Goal: Task Accomplishment & Management: Use online tool/utility

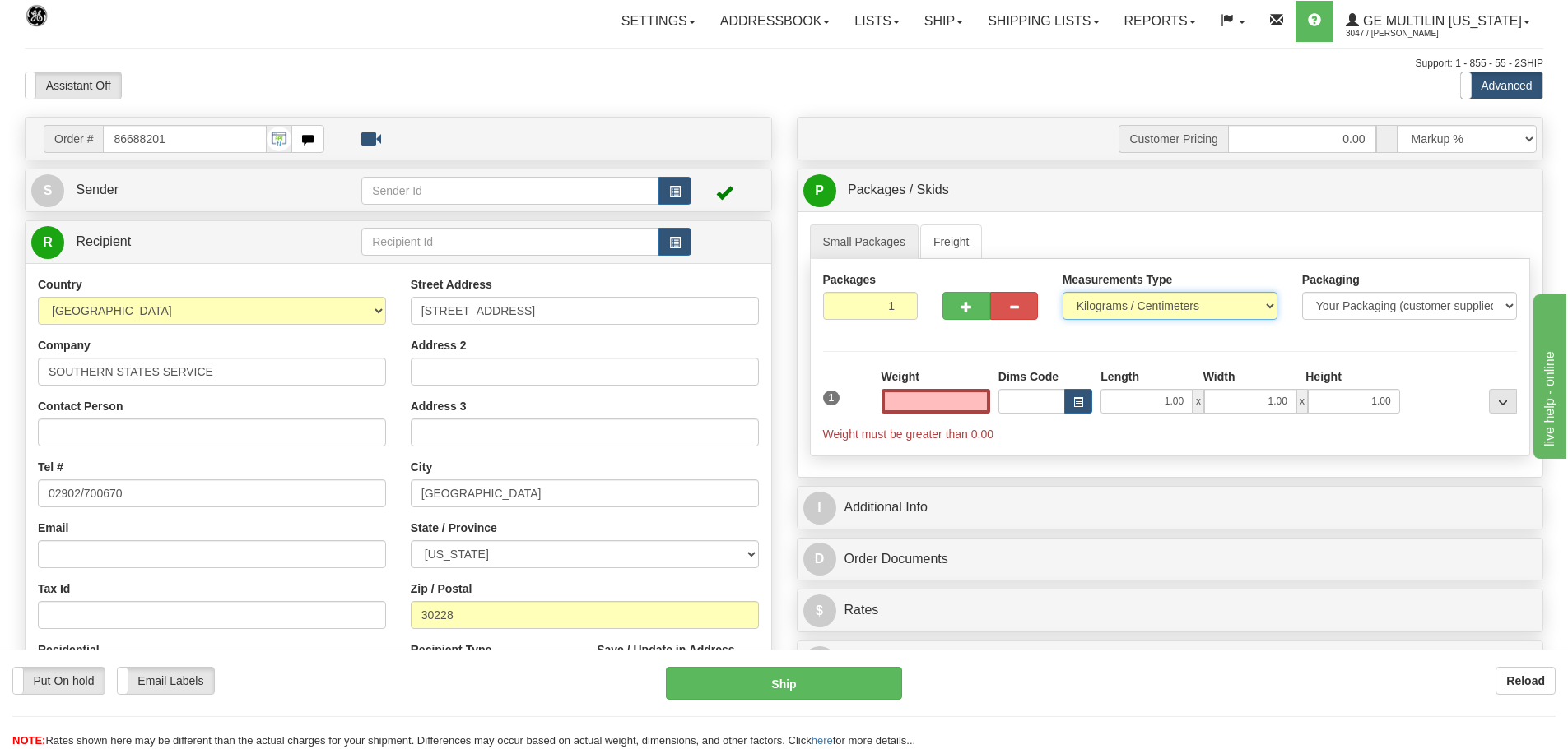
type input "0.00"
drag, startPoint x: 1267, startPoint y: 303, endPoint x: 1238, endPoint y: 308, distance: 29.4
click at [1267, 303] on select "Pounds / Inches Kilograms / Centimeters" at bounding box center [1170, 306] width 215 height 28
select select "0"
click at [1063, 292] on select "Pounds / Inches Kilograms / Centimeters" at bounding box center [1170, 306] width 215 height 28
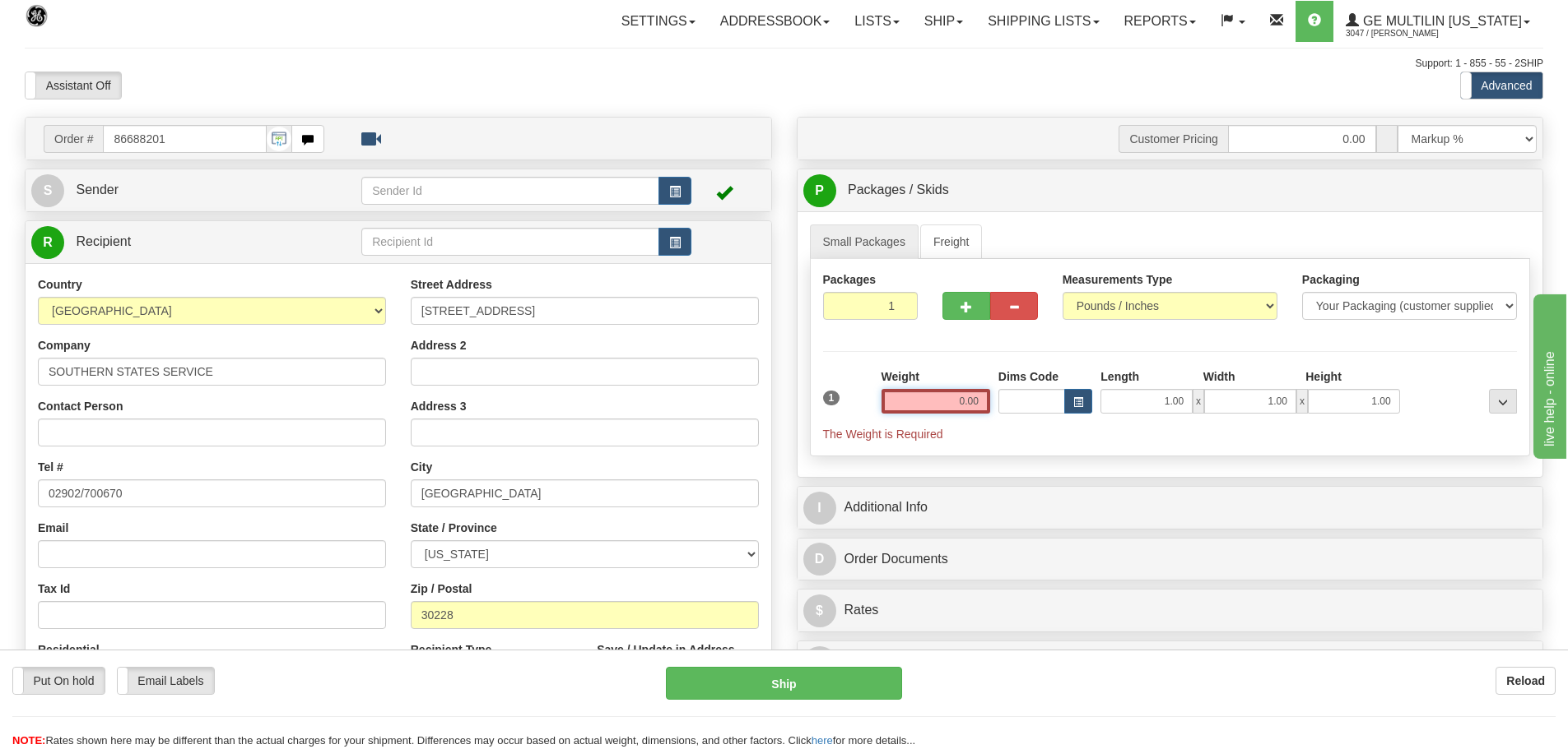
click at [986, 403] on input "0.00" at bounding box center [935, 401] width 109 height 25
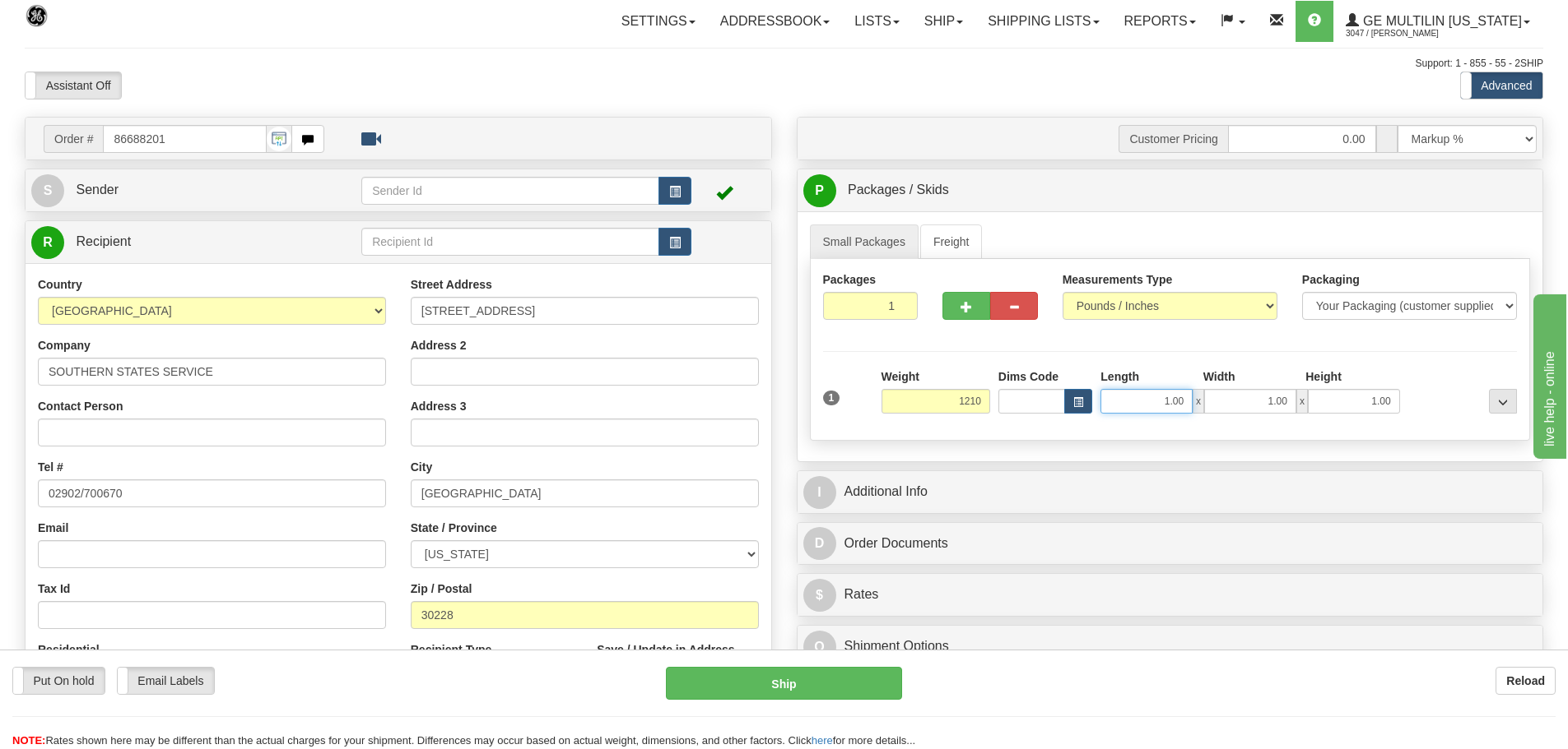
type input "1210.00"
click at [1189, 406] on input "1.00" at bounding box center [1146, 401] width 93 height 25
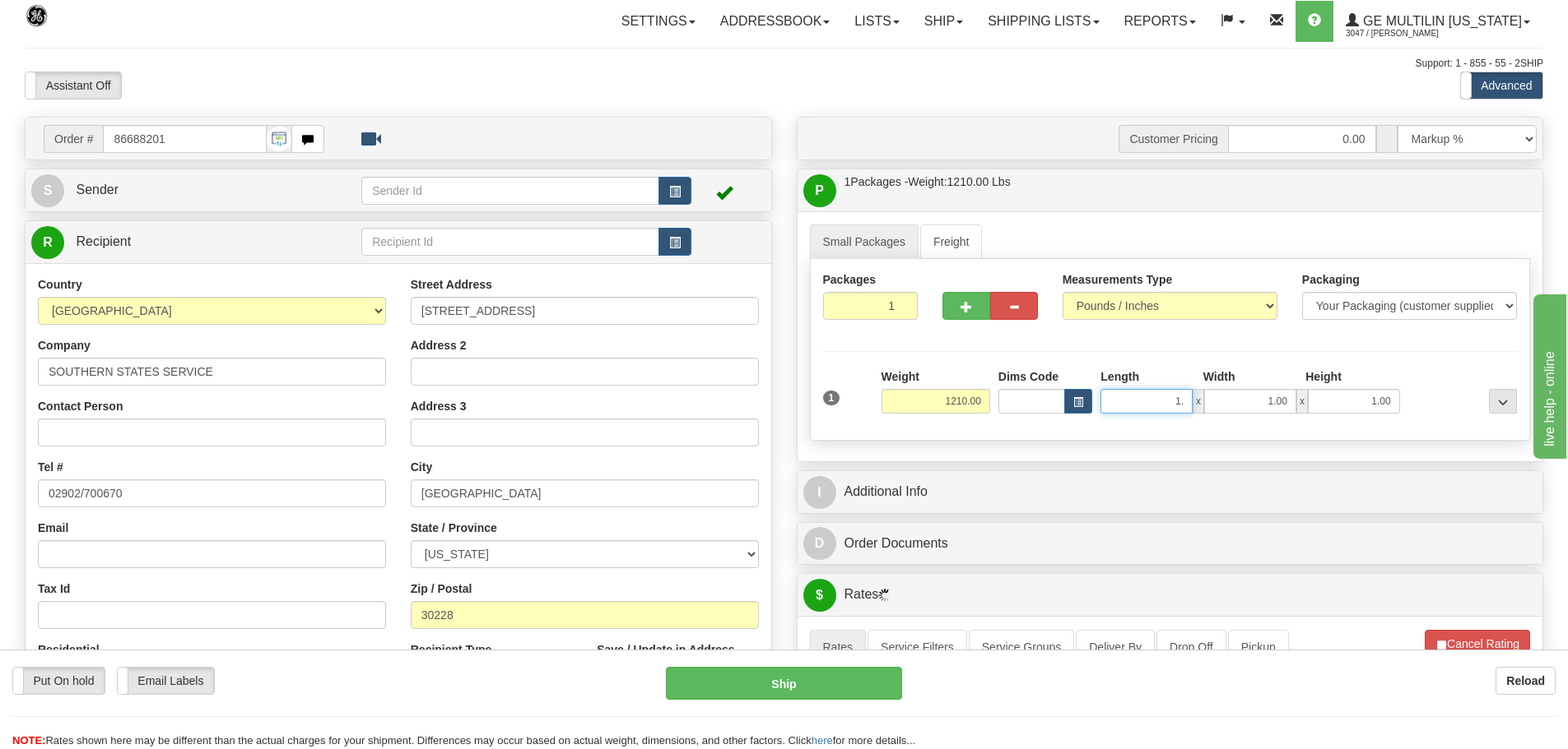
type input "1"
type input "44.00"
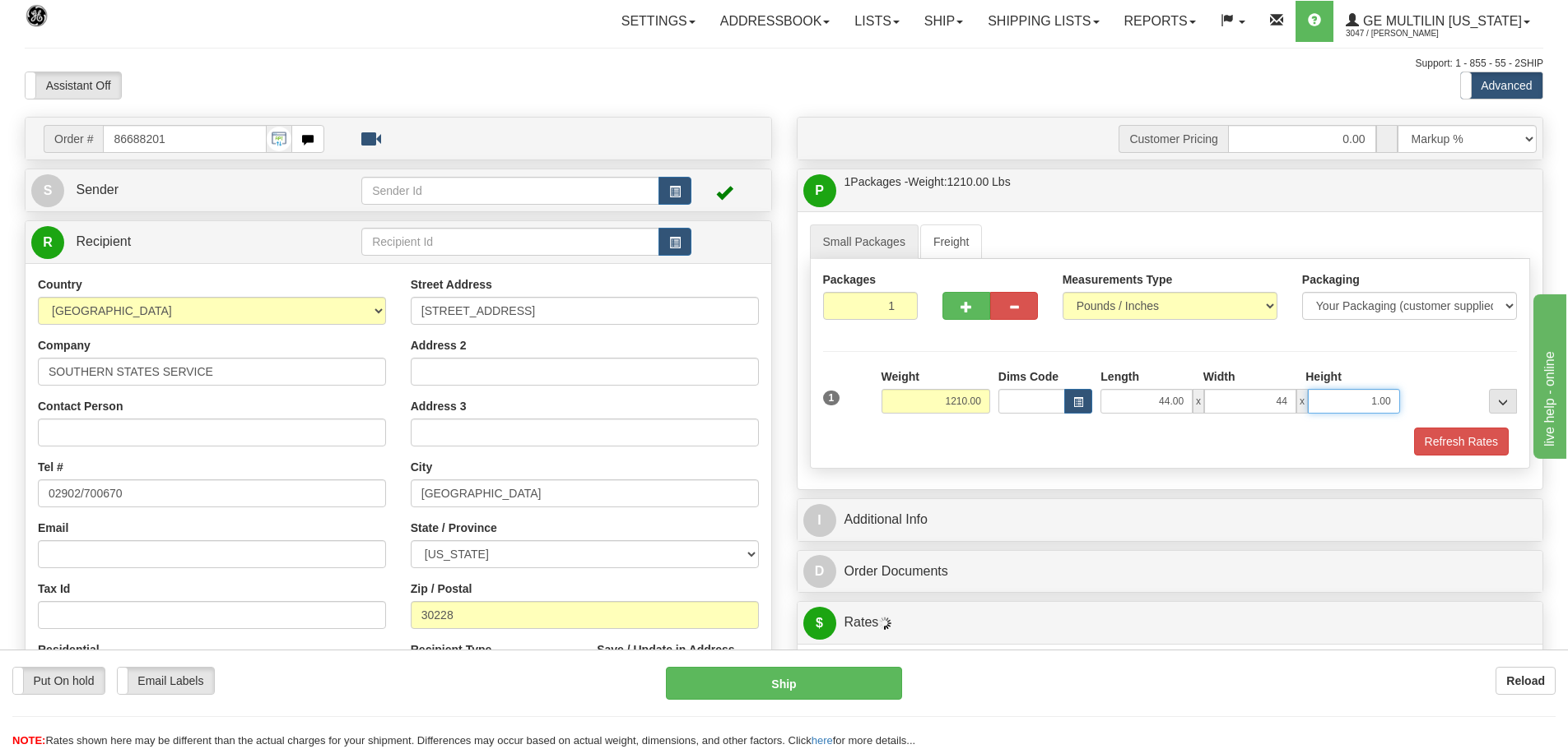
type input "44.00"
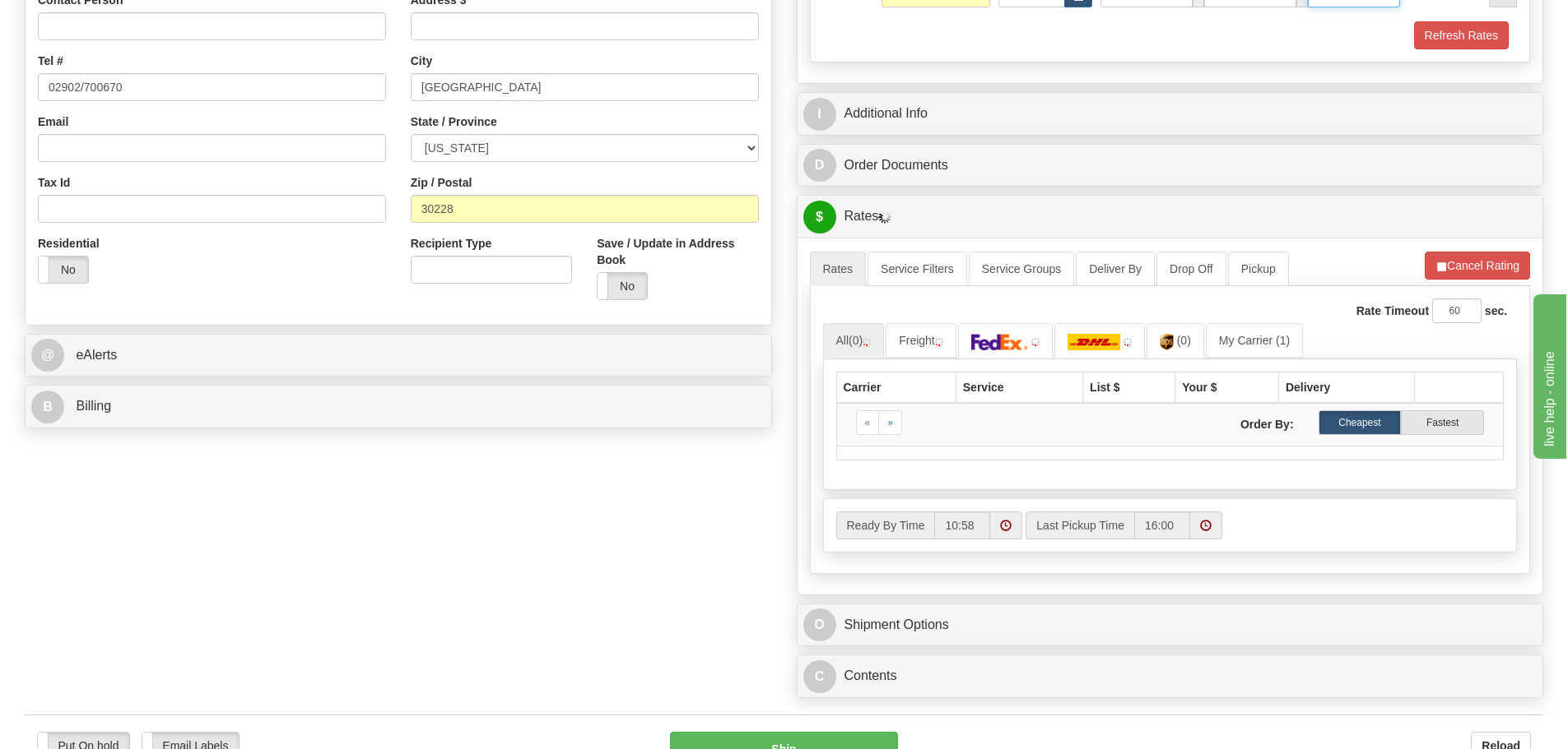
scroll to position [494, 0]
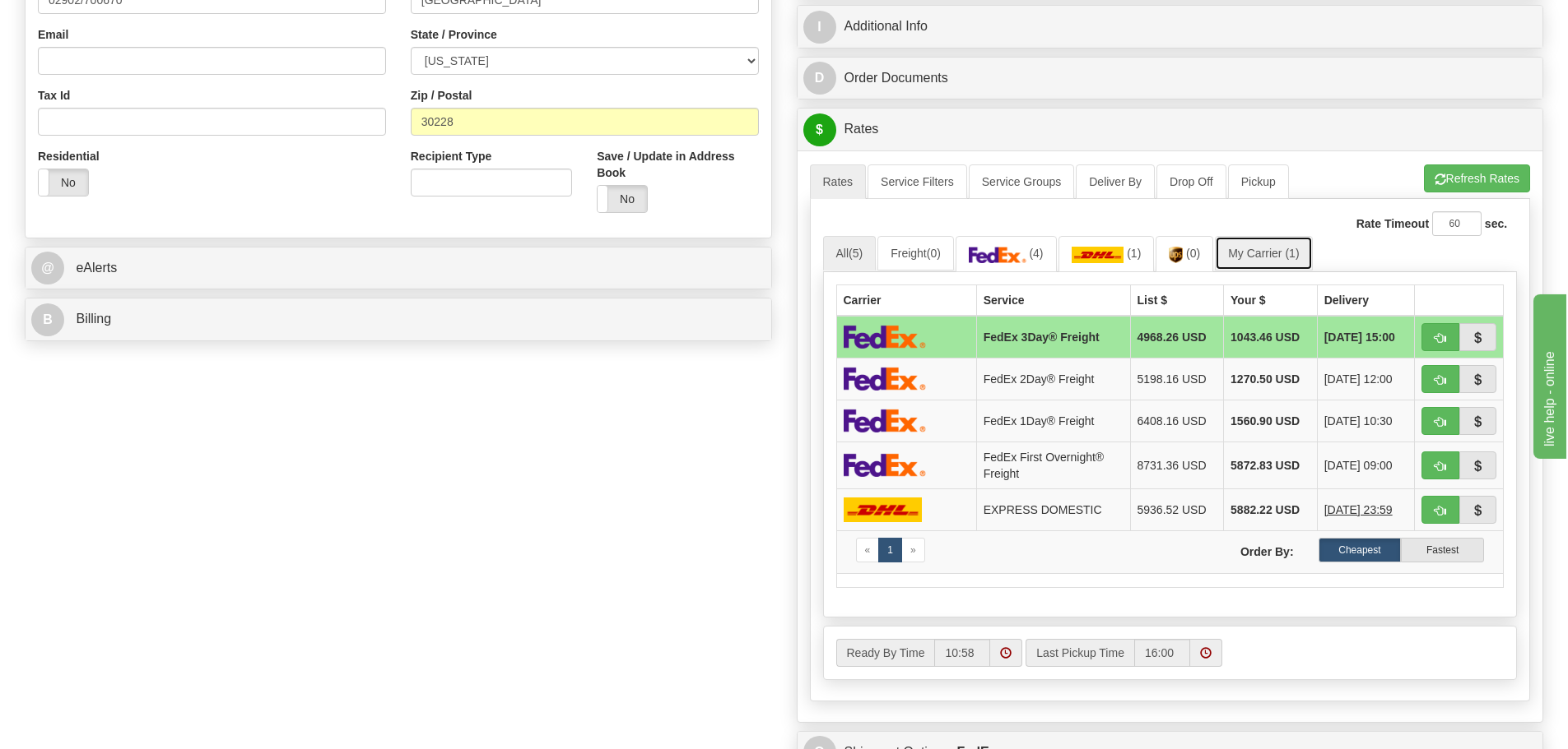
type input "43.00"
click at [1272, 252] on link "My Carrier (1)" at bounding box center [1263, 253] width 97 height 35
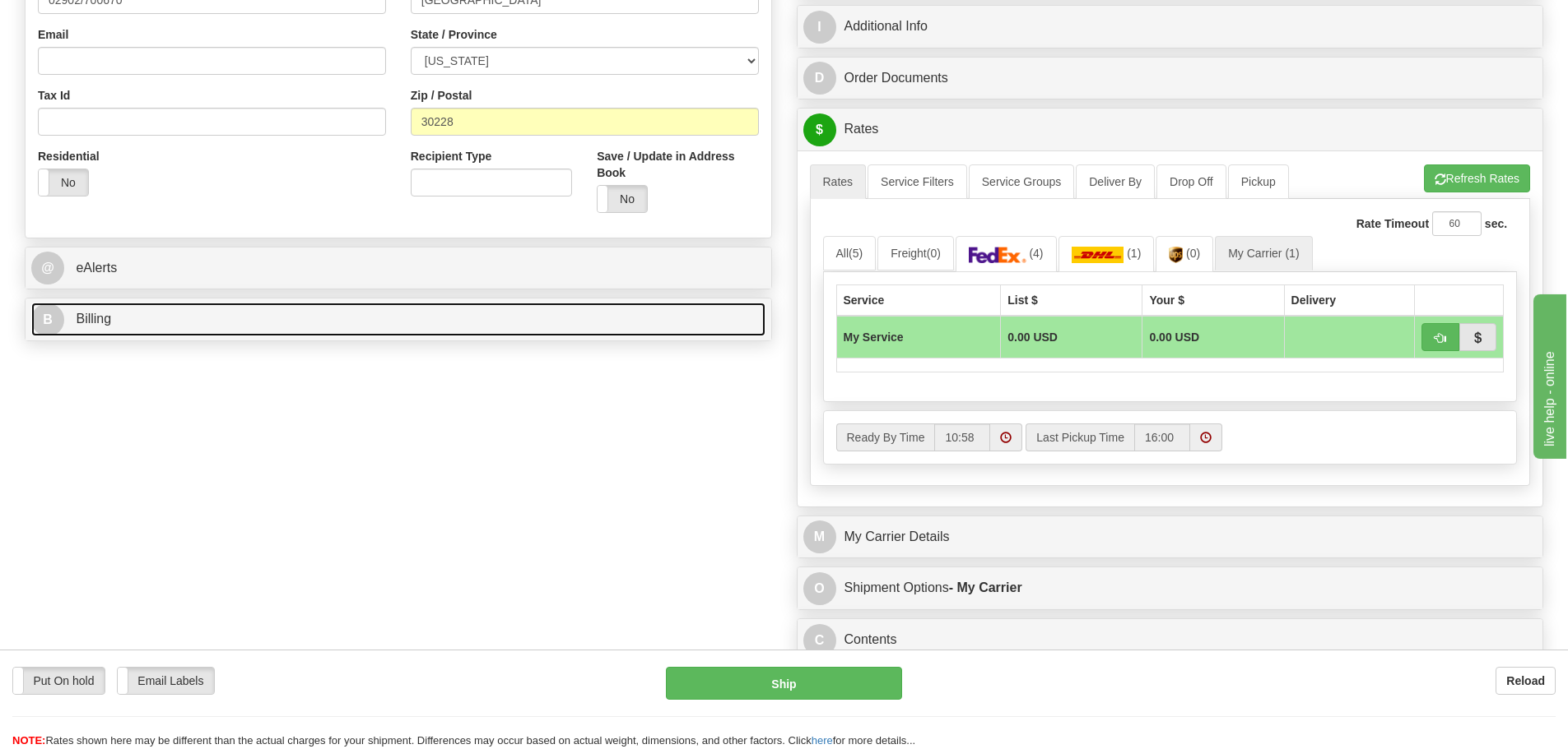
click at [218, 312] on link "B Billing" at bounding box center [398, 319] width 734 height 34
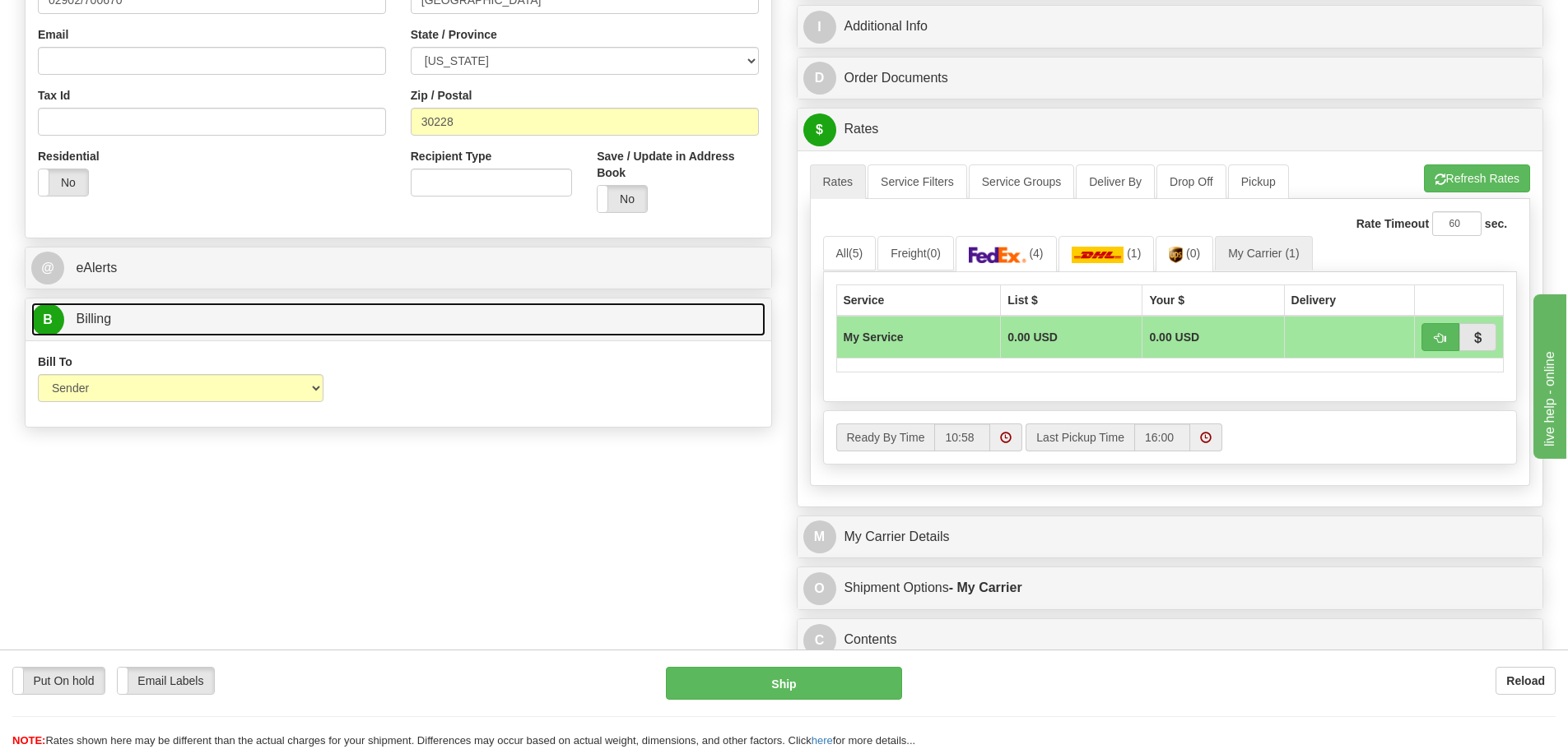
click at [518, 317] on link "B Billing" at bounding box center [398, 319] width 734 height 34
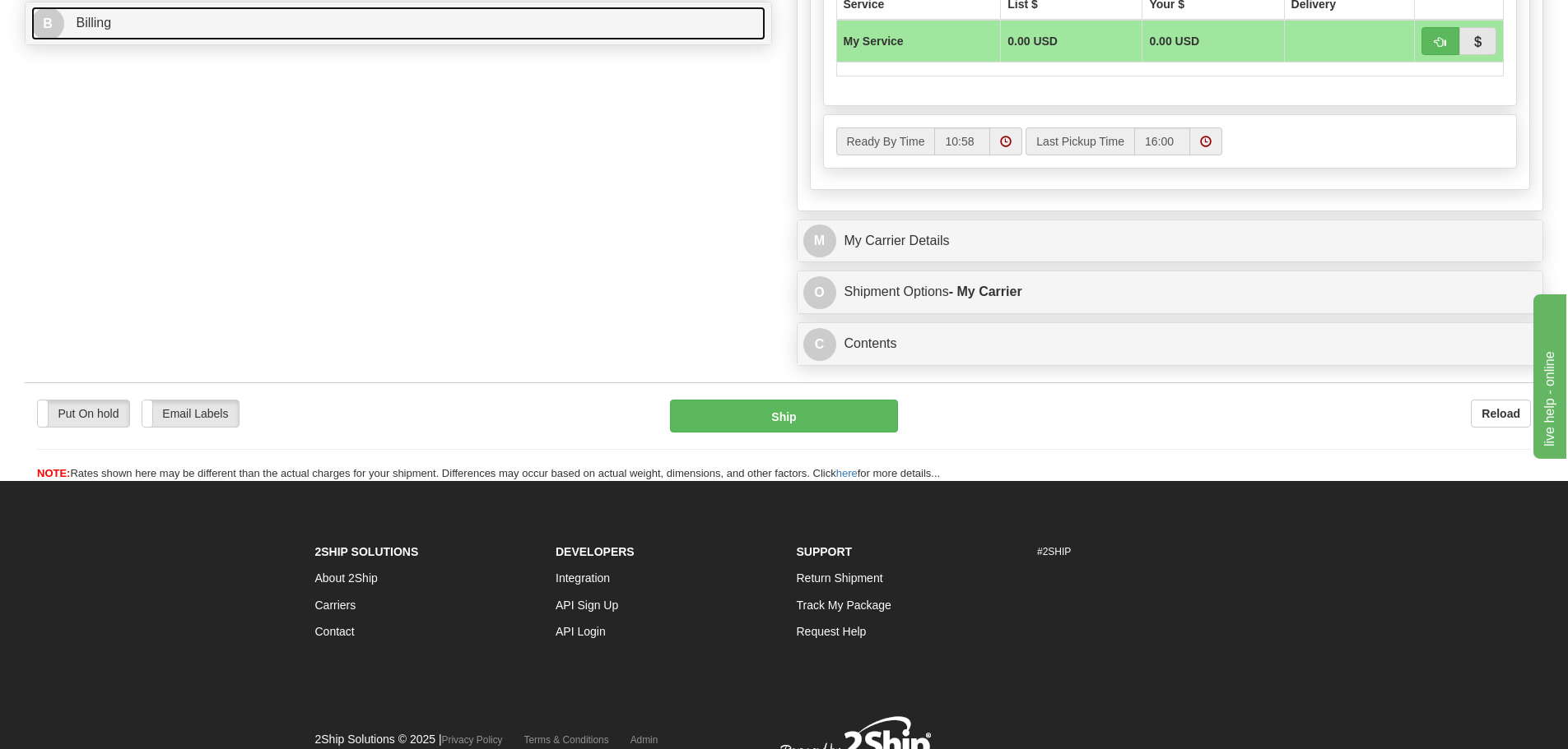
scroll to position [823, 0]
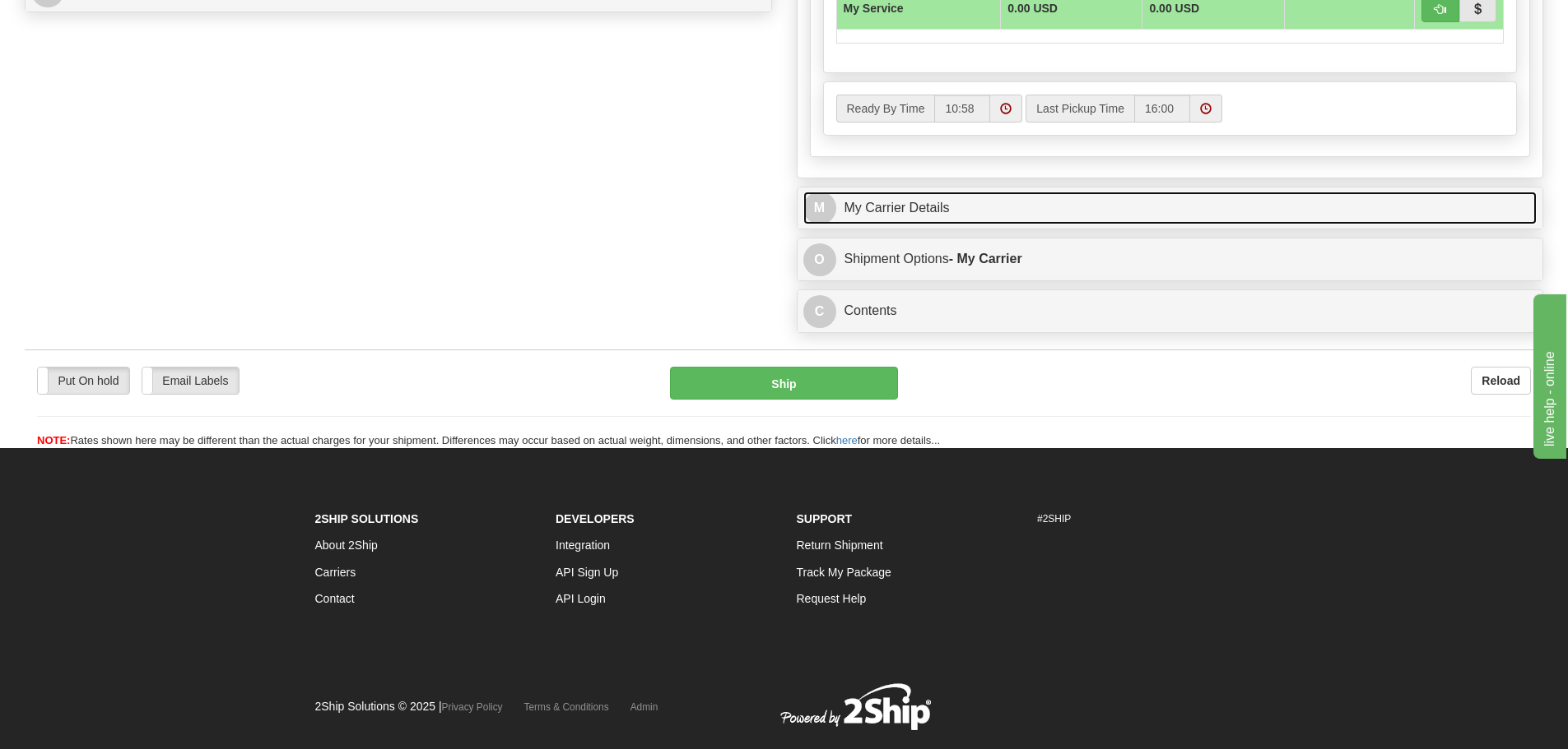
click at [965, 221] on link "M My Carrier Details" at bounding box center [1170, 208] width 734 height 34
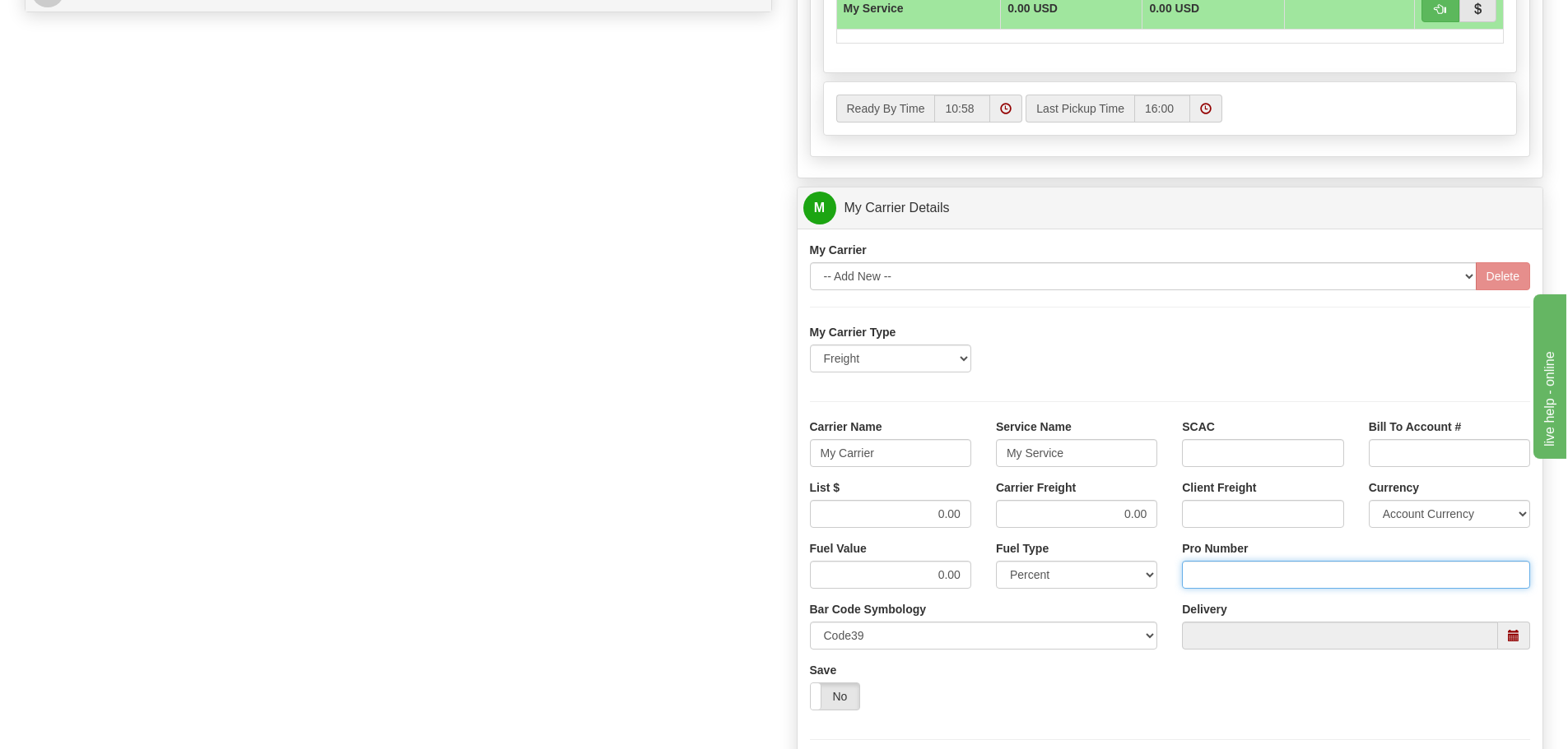
click at [1220, 567] on input "Pro Number" at bounding box center [1356, 575] width 348 height 28
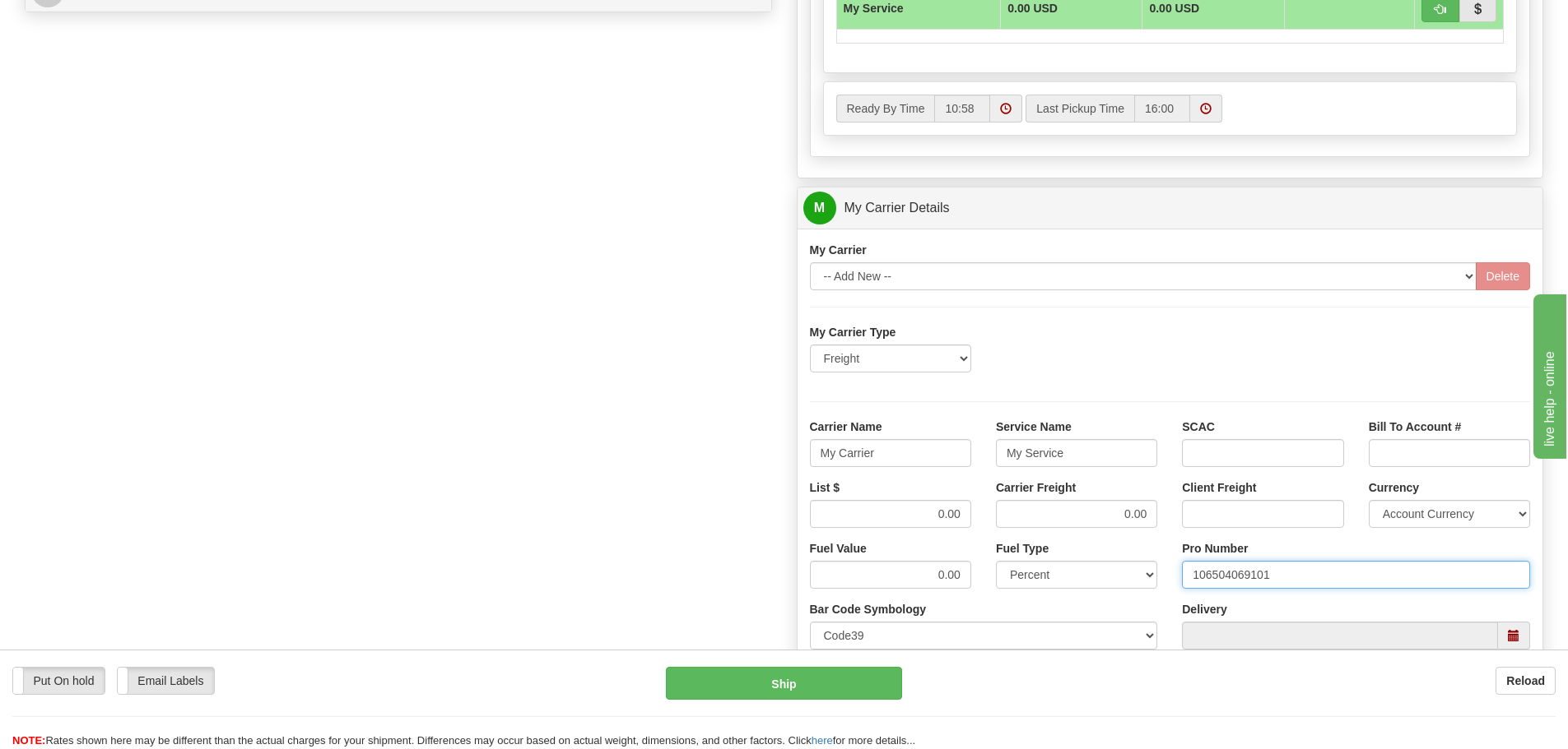
type input "106504069101"
click button "Delete" at bounding box center [0, 0] width 0 height 0
click at [910, 455] on input "My Carrier" at bounding box center [890, 453] width 161 height 28
type input "M"
type input "[PERSON_NAME]"
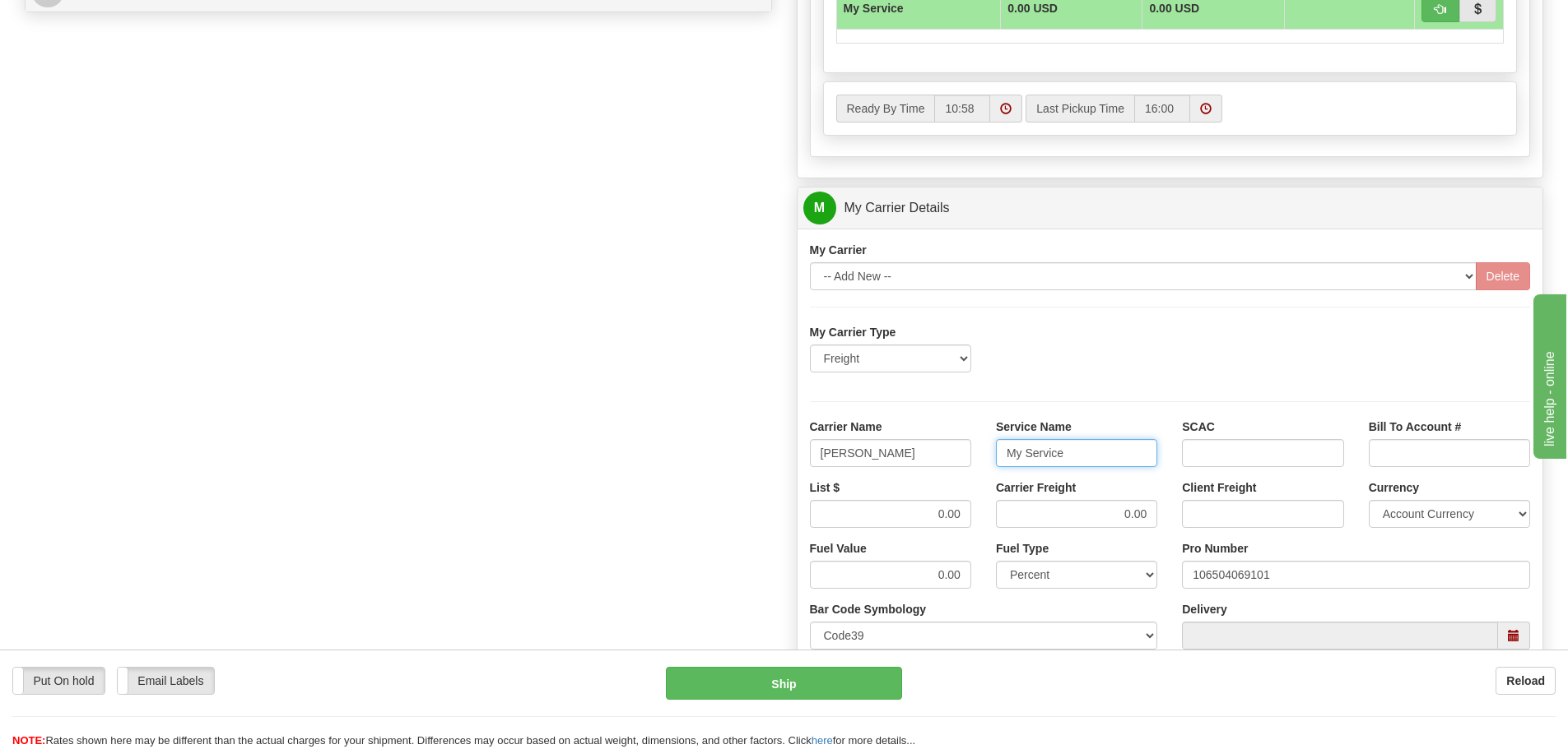
click at [1082, 446] on input "My Service" at bounding box center [1076, 453] width 161 height 28
type input "M"
type input "LTL"
click at [960, 512] on input "0.00" at bounding box center [890, 514] width 161 height 28
type input "0"
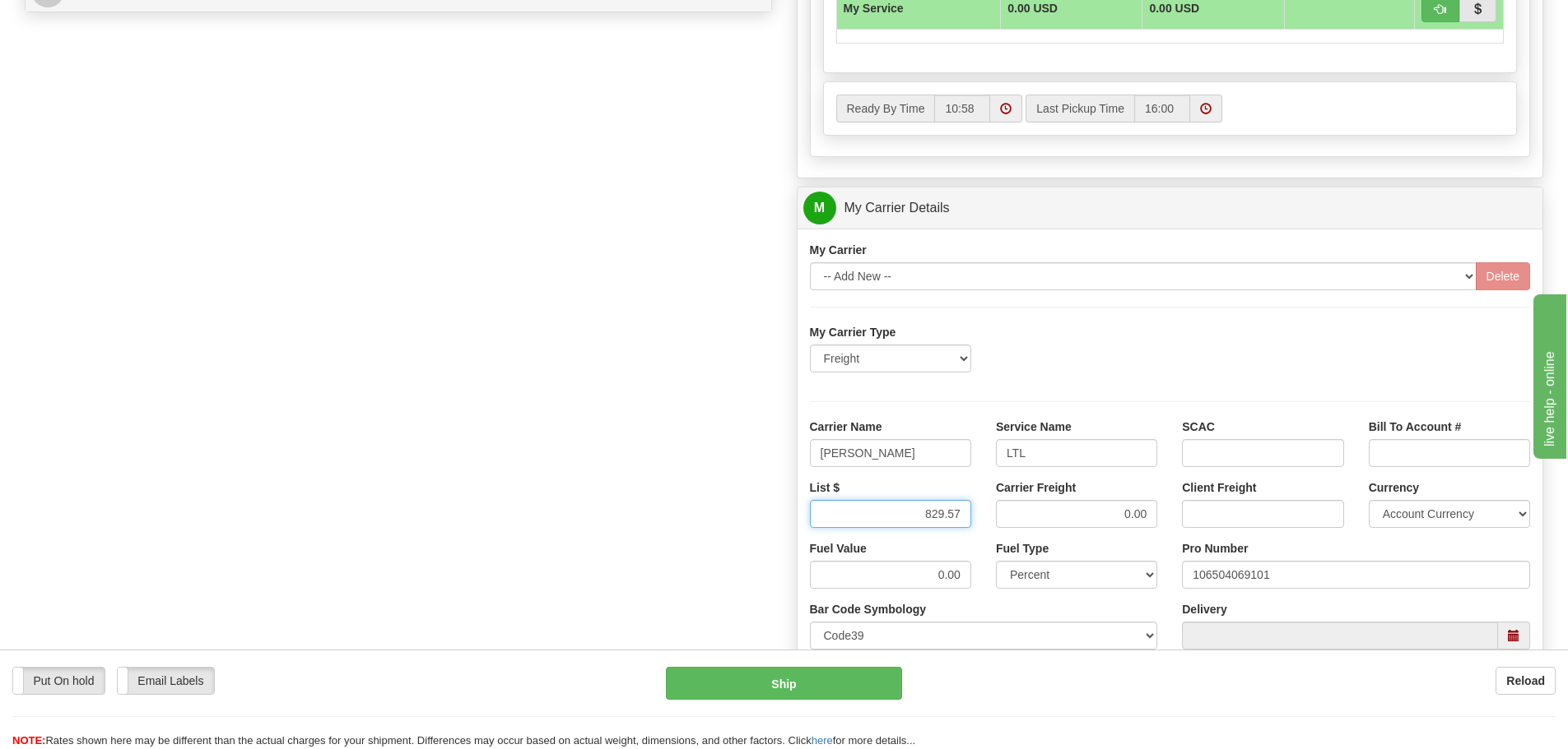
type input "829.57"
click at [1042, 452] on input "LTL" at bounding box center [1076, 453] width 161 height 28
type input "LTL"
click at [1154, 515] on input "0.00" at bounding box center [1076, 514] width 161 height 28
type input "0"
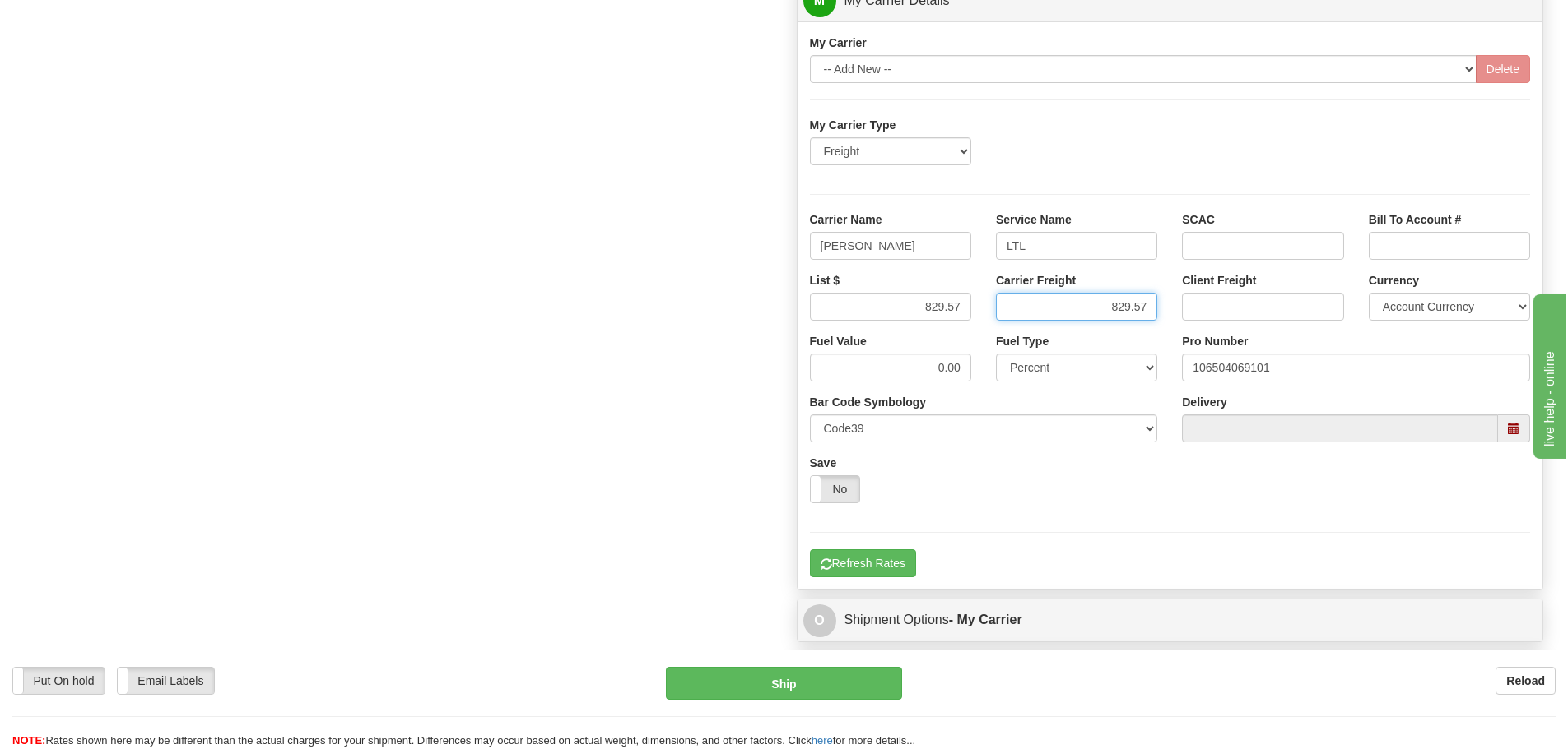
scroll to position [1069, 0]
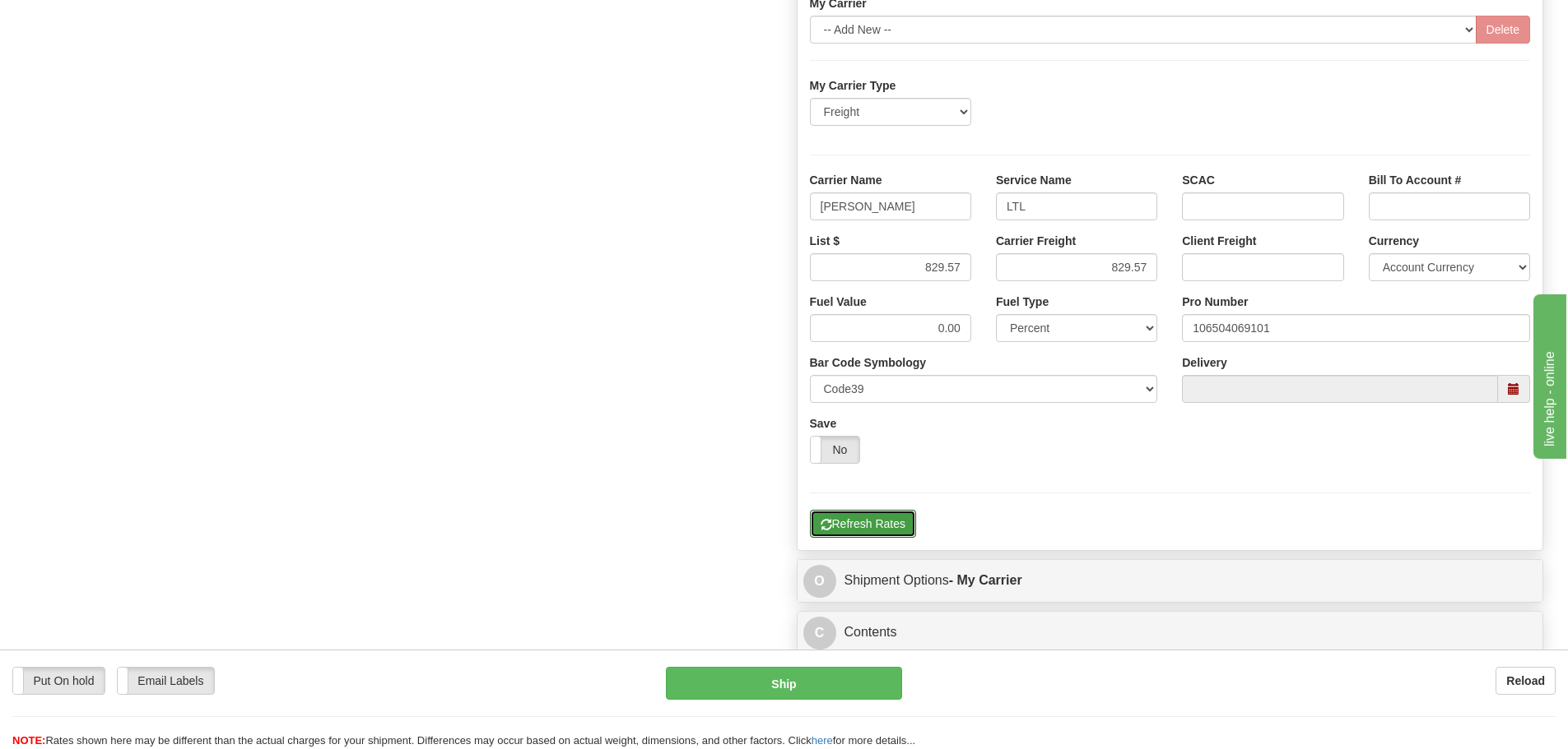
click at [890, 528] on div "My Carrier Type Freight Same-Day Small Pack Air Freight Ocean Freight Carrier N…" at bounding box center [1170, 307] width 721 height 461
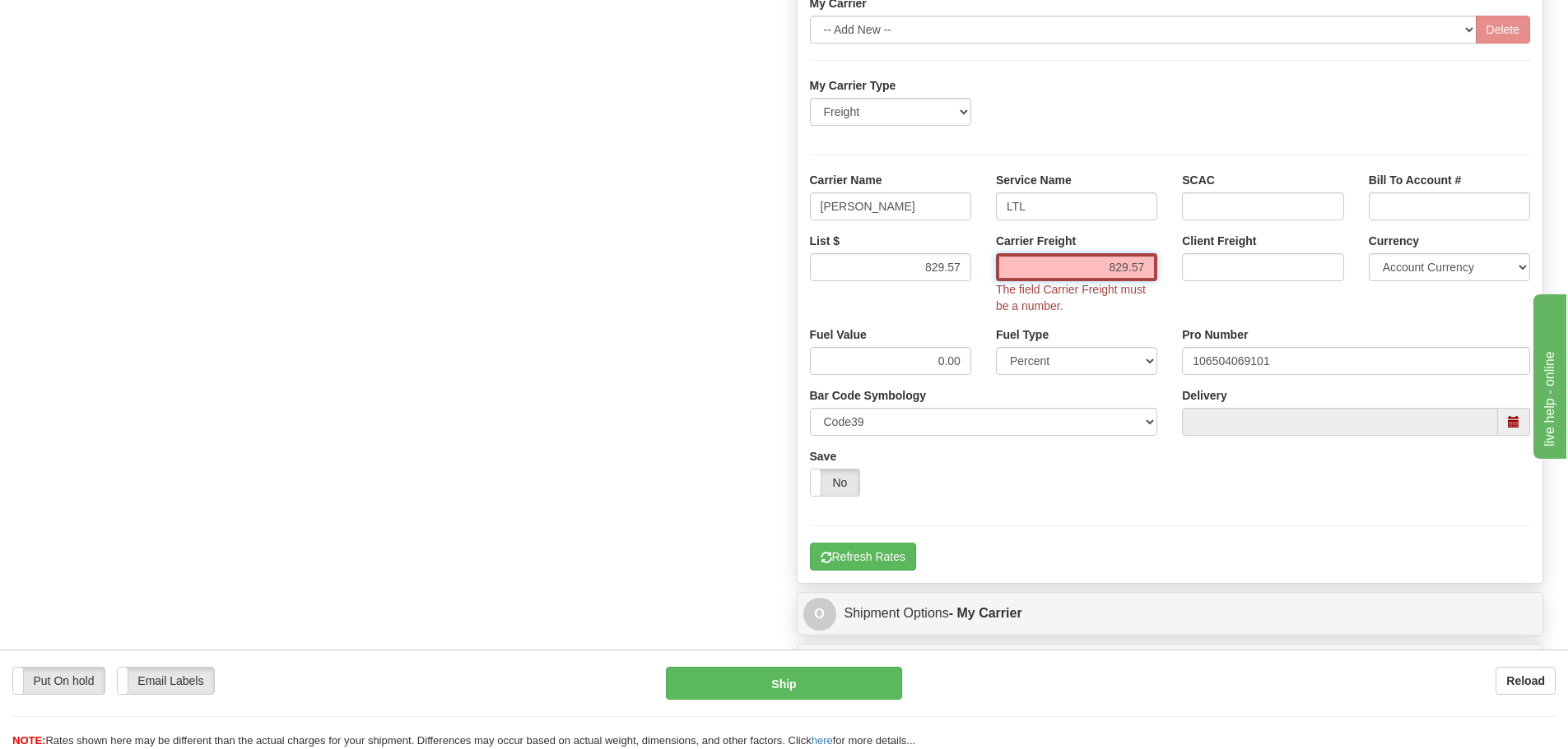
click at [1148, 268] on input "829.57" at bounding box center [1076, 267] width 161 height 28
type input "8"
click at [1108, 273] on input "Carrier Freight" at bounding box center [1076, 267] width 161 height 28
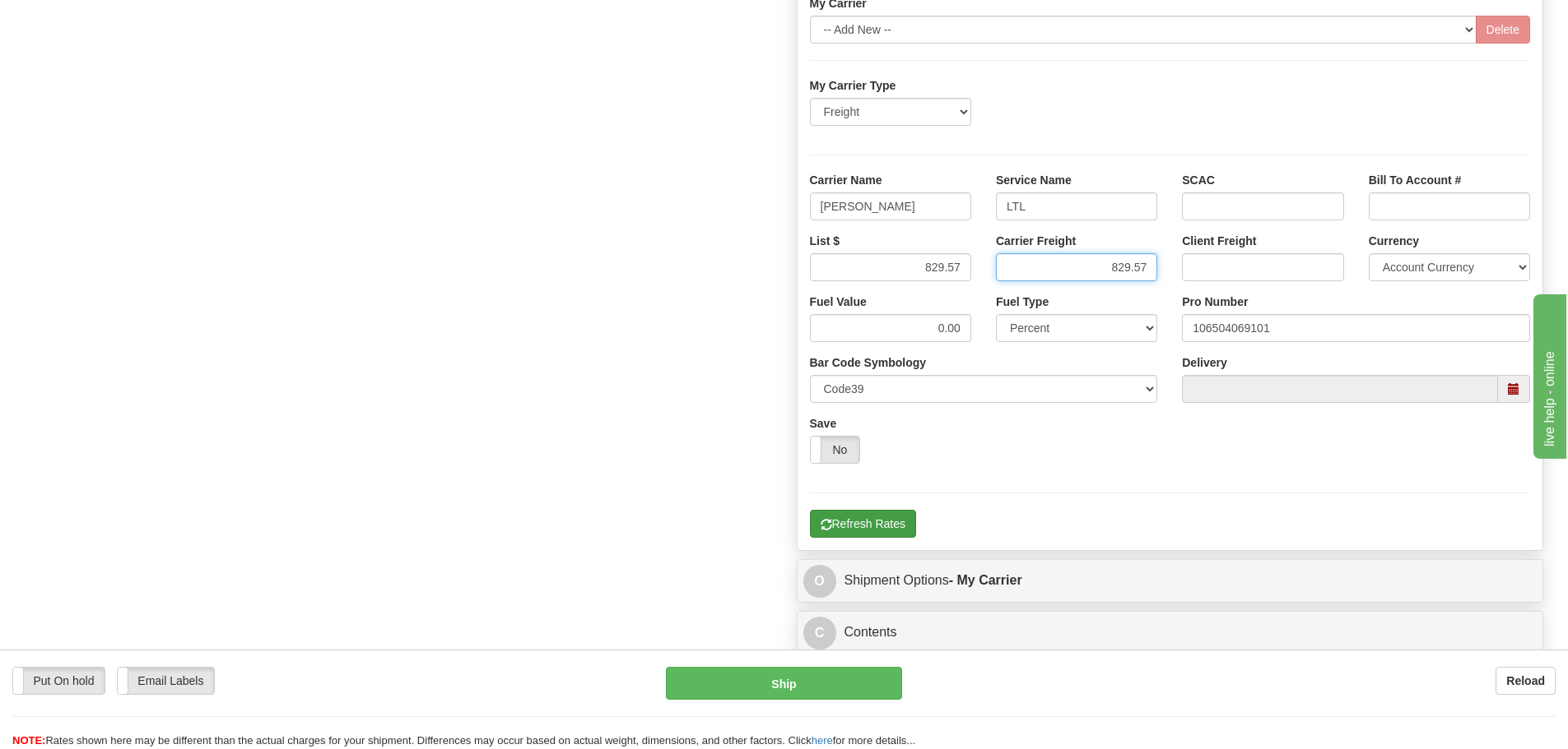
type input "829.57"
click at [853, 528] on button "Refresh Rates" at bounding box center [863, 524] width 106 height 28
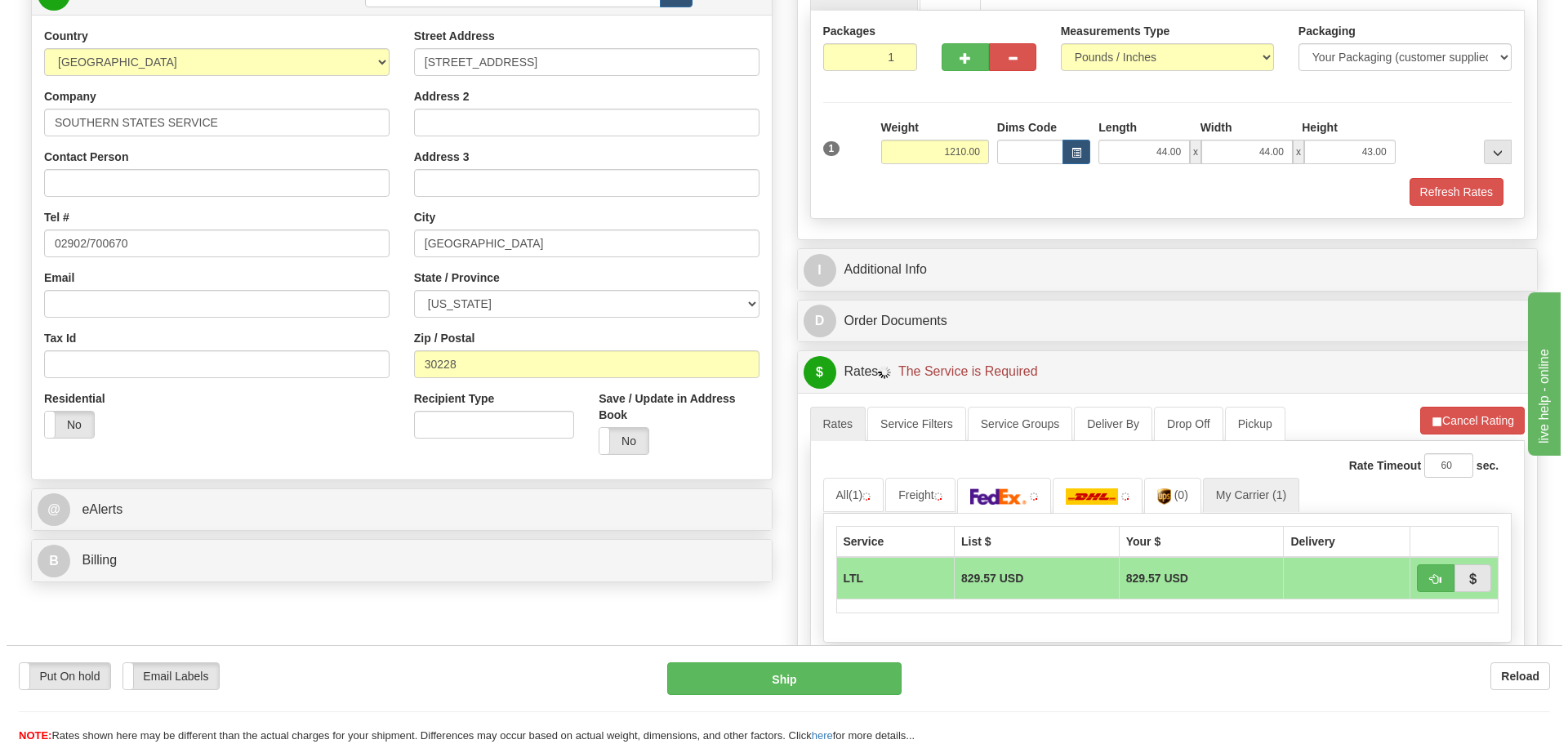
scroll to position [245, 0]
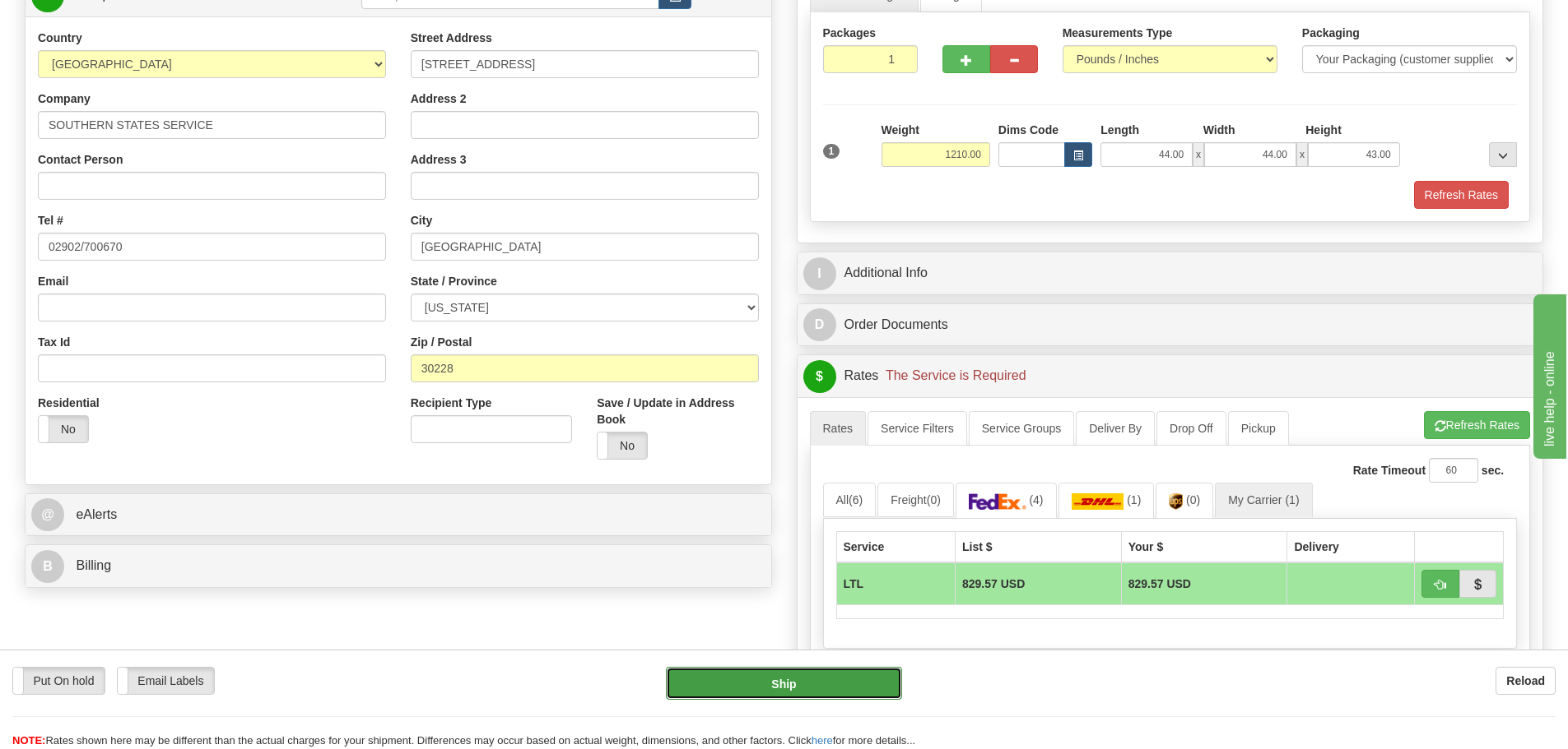
click at [796, 681] on button "Ship" at bounding box center [783, 683] width 236 height 33
type input "00"
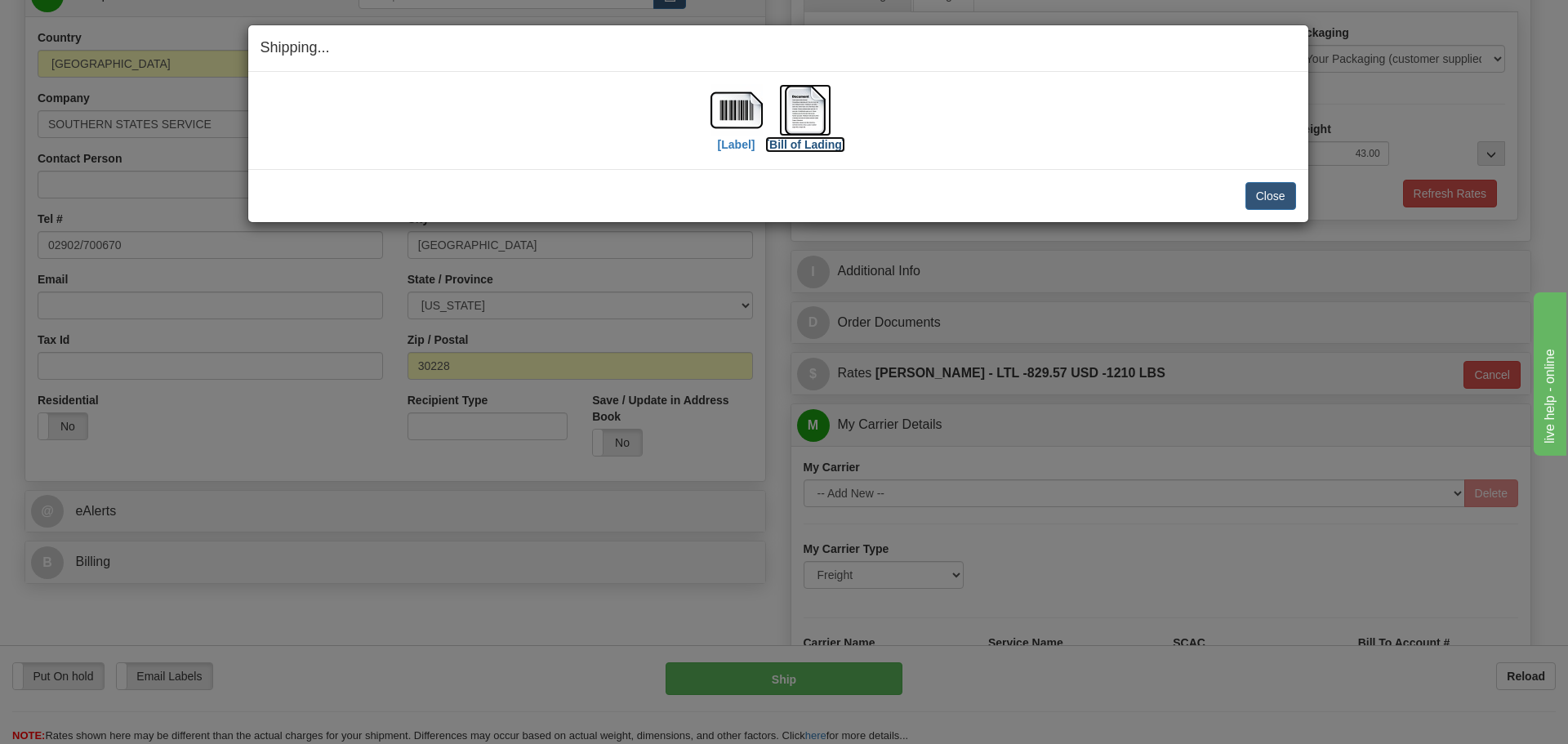
click at [803, 124] on img at bounding box center [805, 110] width 52 height 52
click at [1281, 188] on button "Close" at bounding box center [1270, 196] width 51 height 27
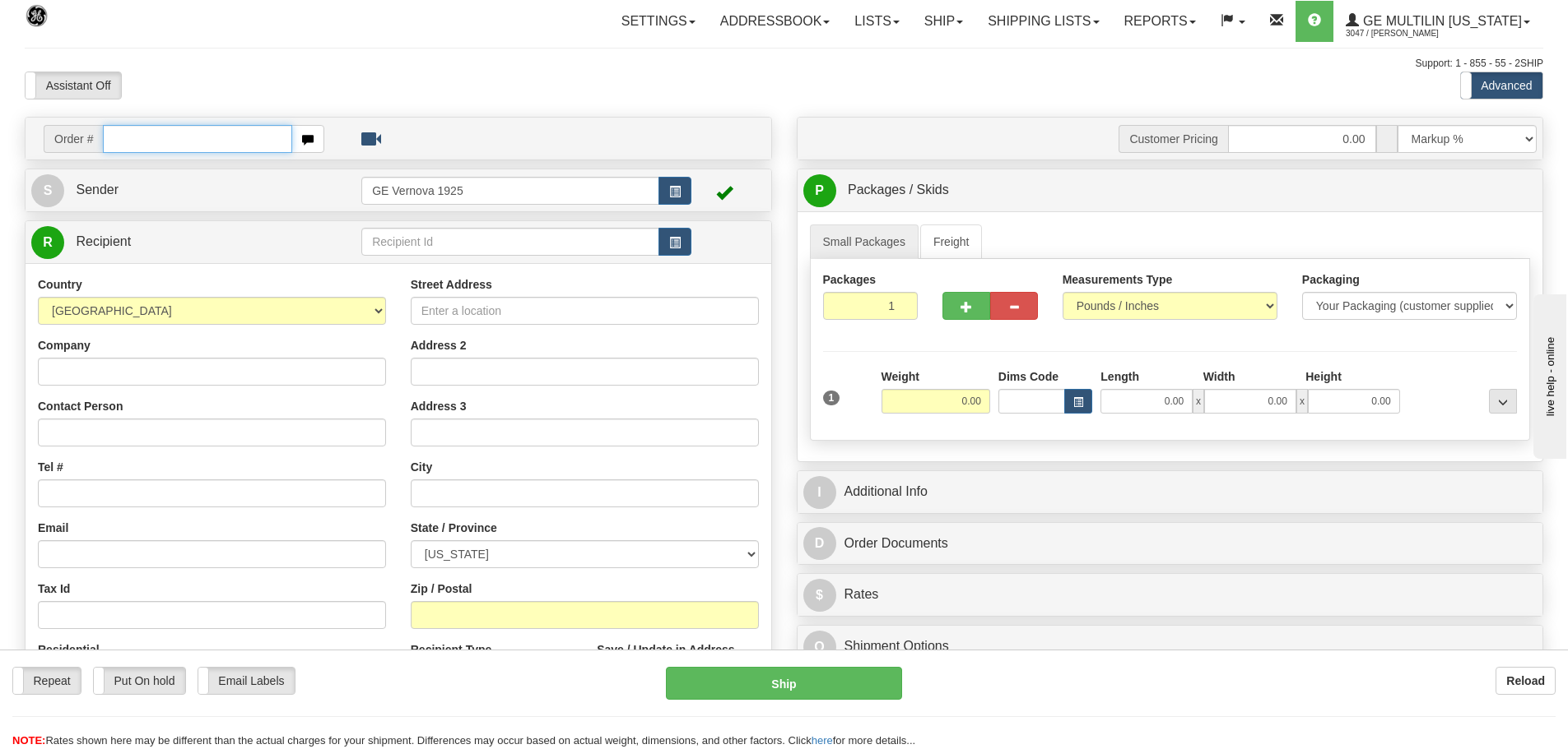
click at [126, 135] on input "text" at bounding box center [197, 139] width 190 height 28
type input "86688223"
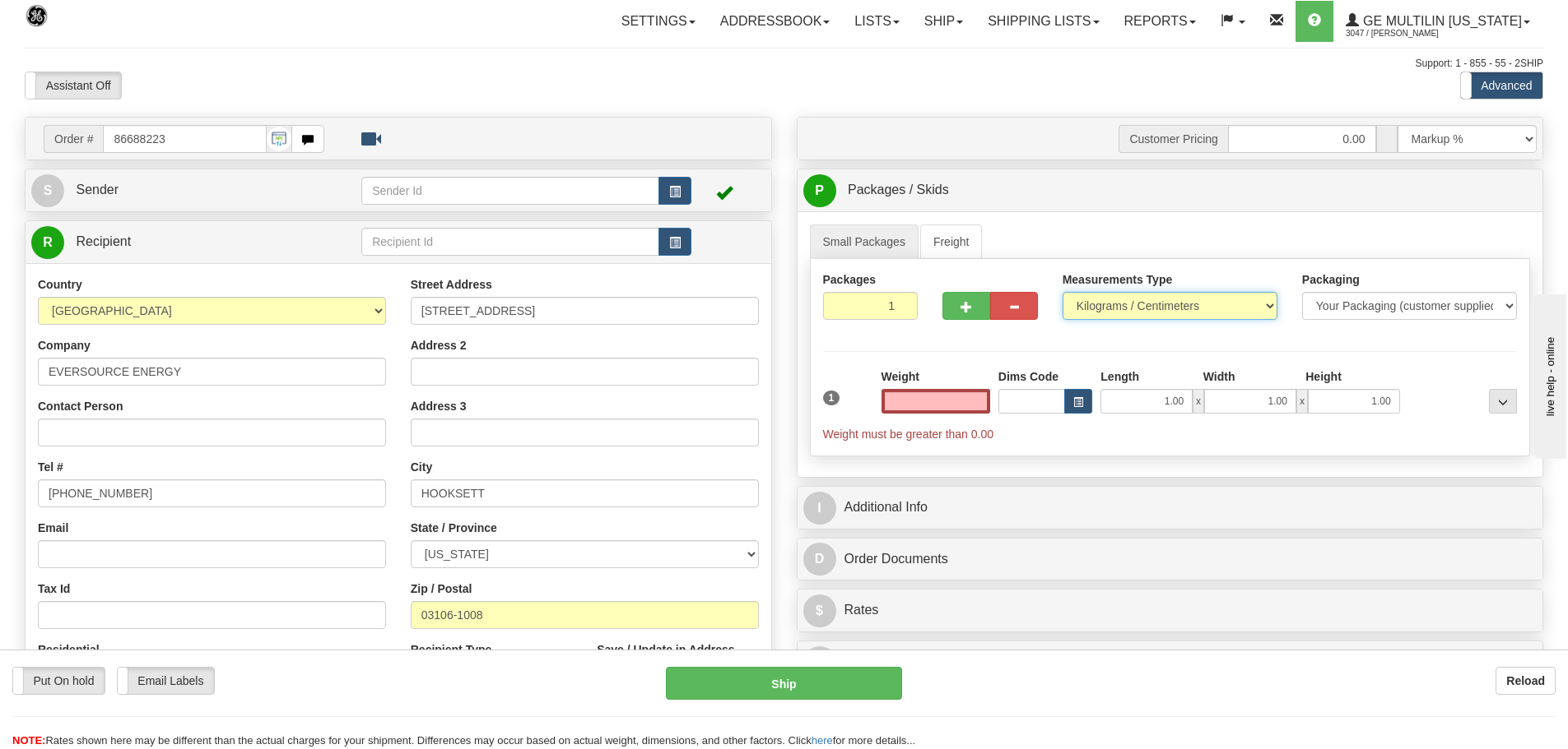
type input "0.00"
click at [1274, 307] on select "Pounds / Inches Kilograms / Centimeters" at bounding box center [1170, 306] width 215 height 28
select select "0"
click at [1063, 292] on select "Pounds / Inches Kilograms / Centimeters" at bounding box center [1170, 306] width 215 height 28
click at [982, 400] on input "0.00" at bounding box center [935, 401] width 109 height 25
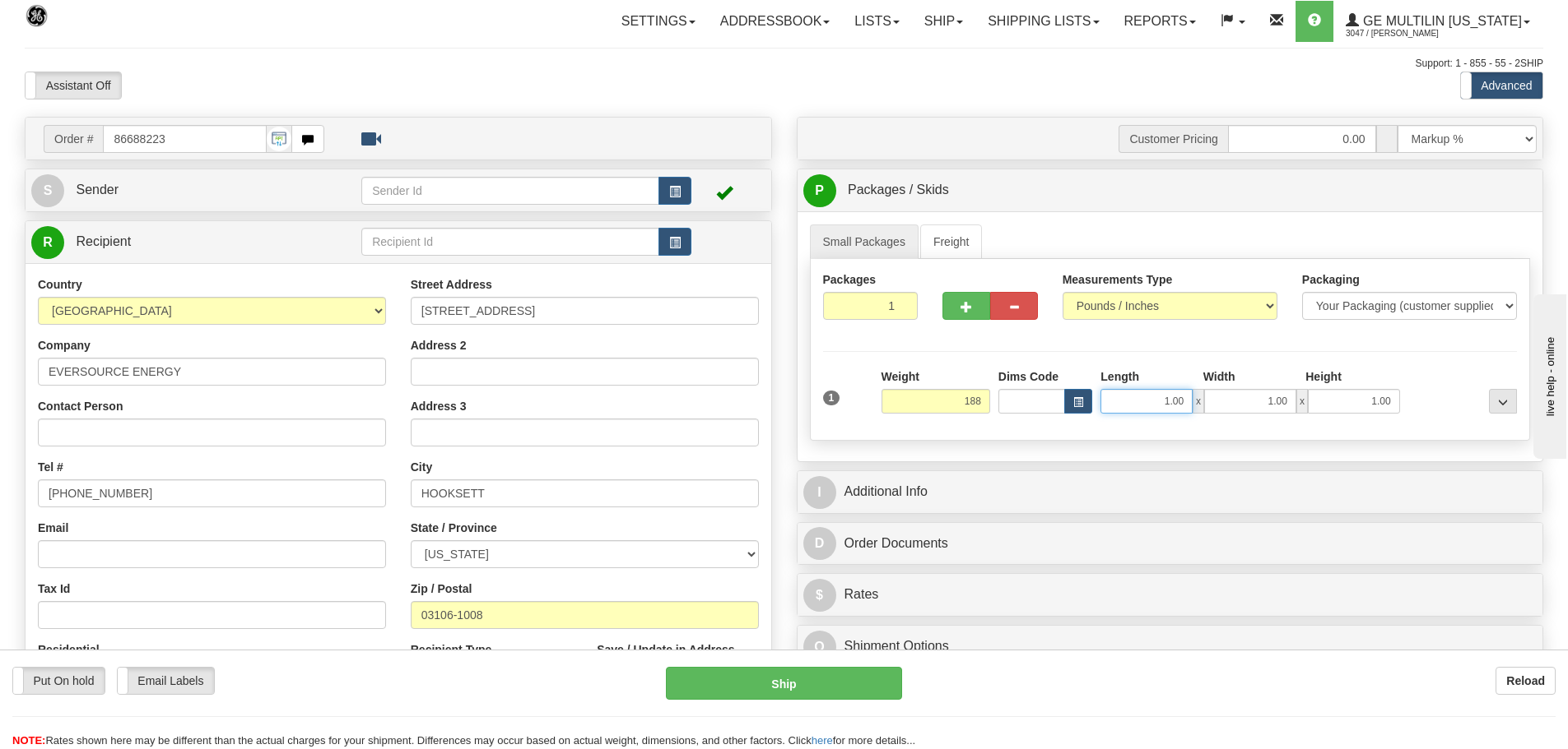
type input "188.00"
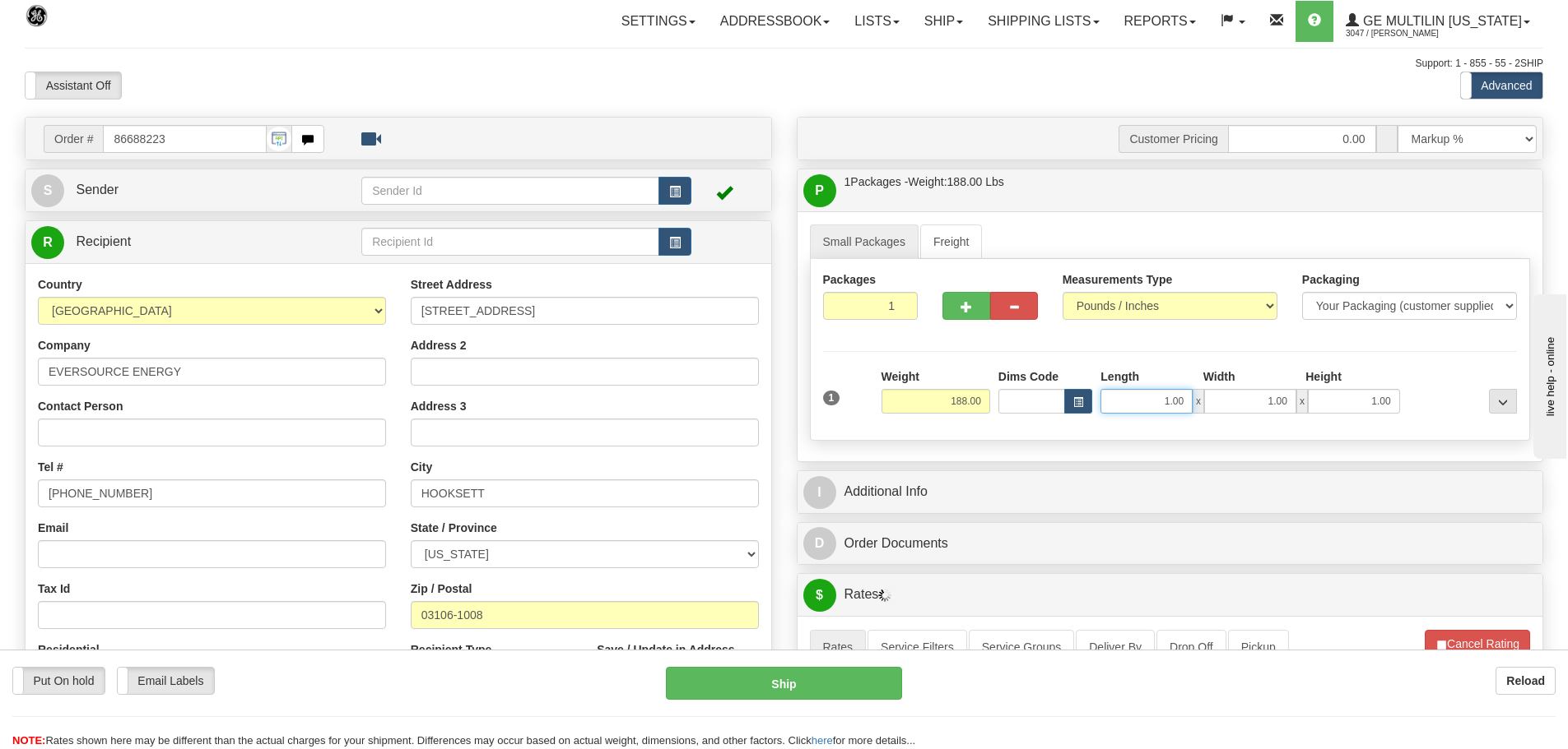
click at [1188, 396] on input "1.00" at bounding box center [1146, 401] width 93 height 25
type input "1"
type input "34.00"
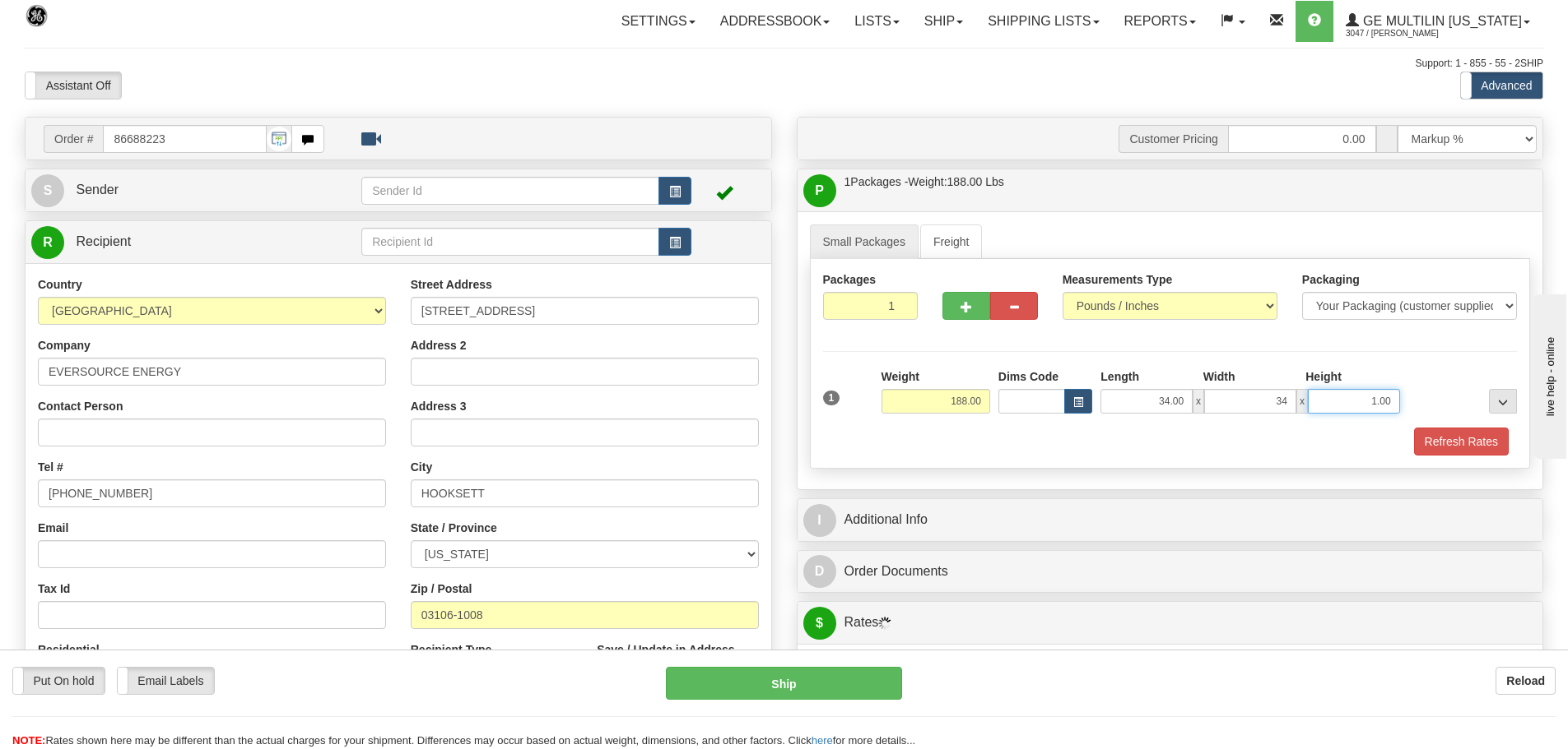
type input "34.00"
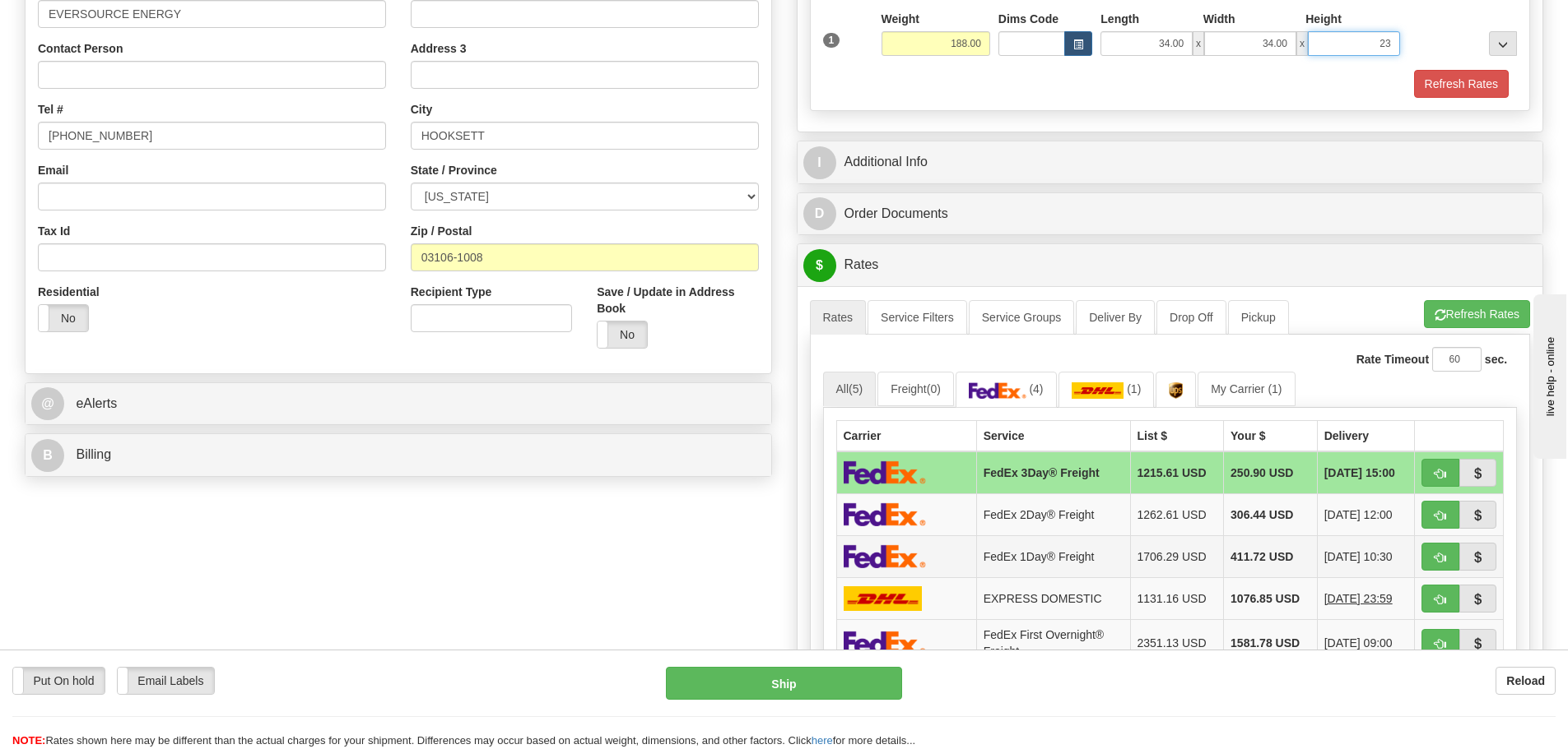
scroll to position [411, 0]
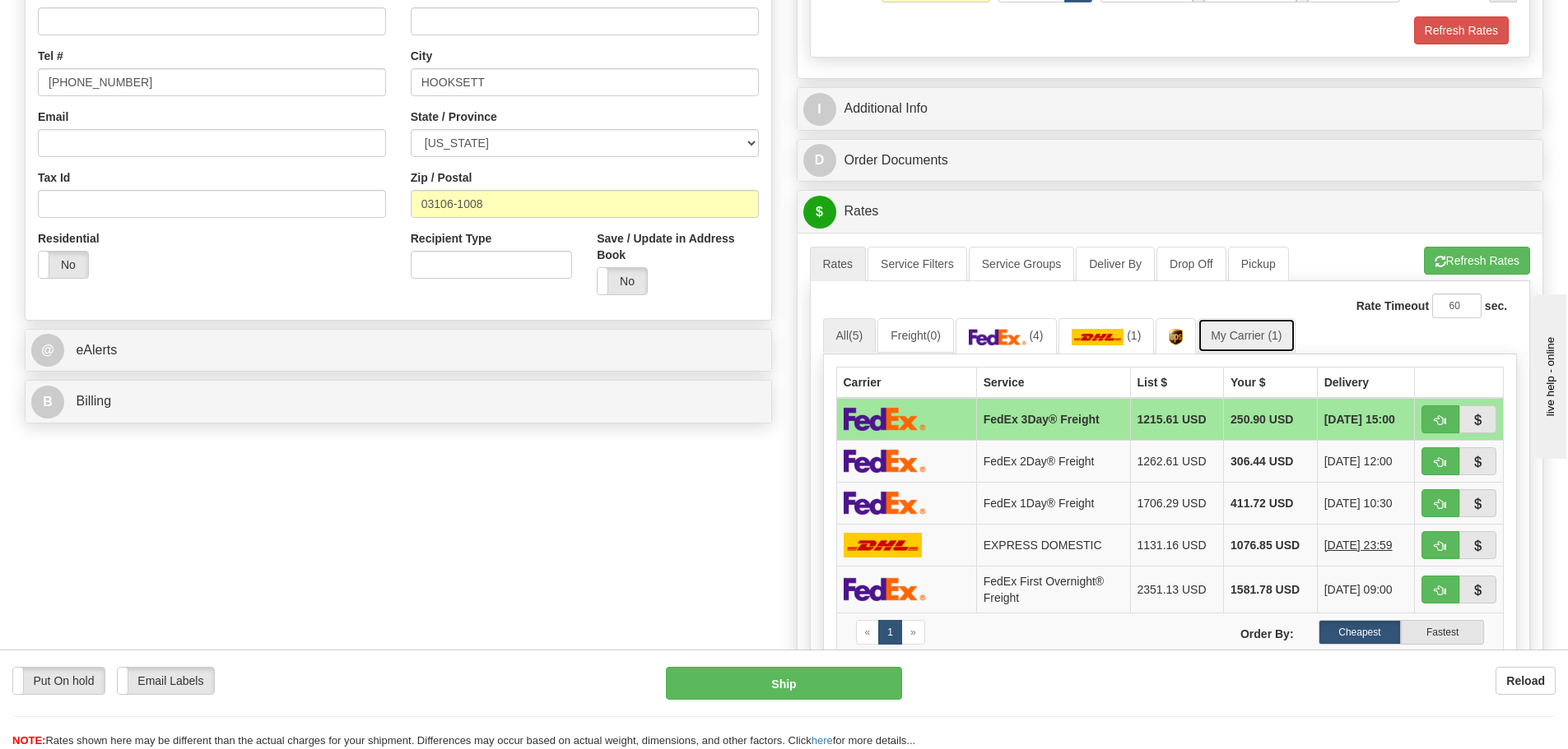
type input "23.00"
click at [1233, 332] on link "My Carrier (1)" at bounding box center [1246, 336] width 97 height 35
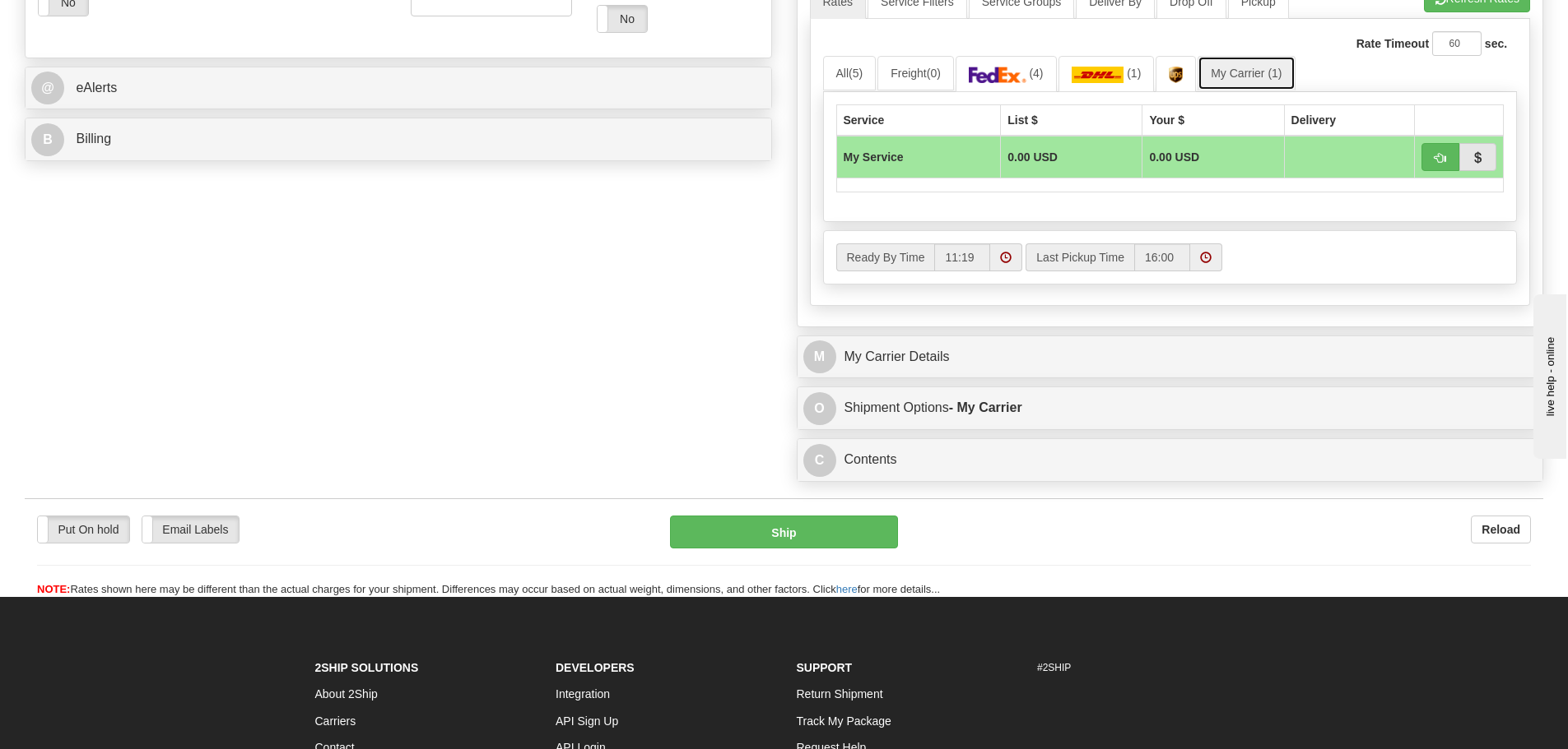
scroll to position [740, 0]
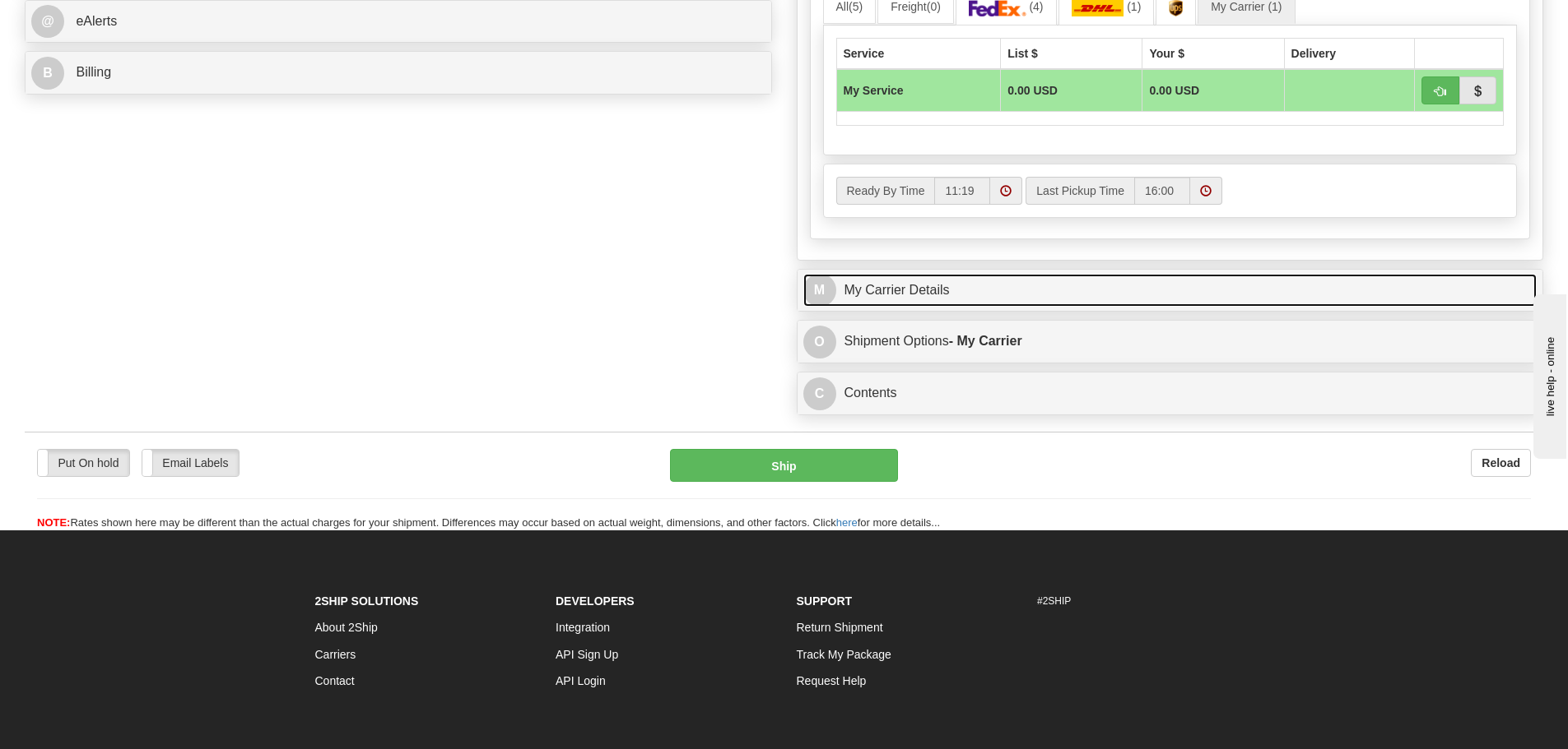
click at [970, 294] on link "M My Carrier Details" at bounding box center [1170, 291] width 734 height 34
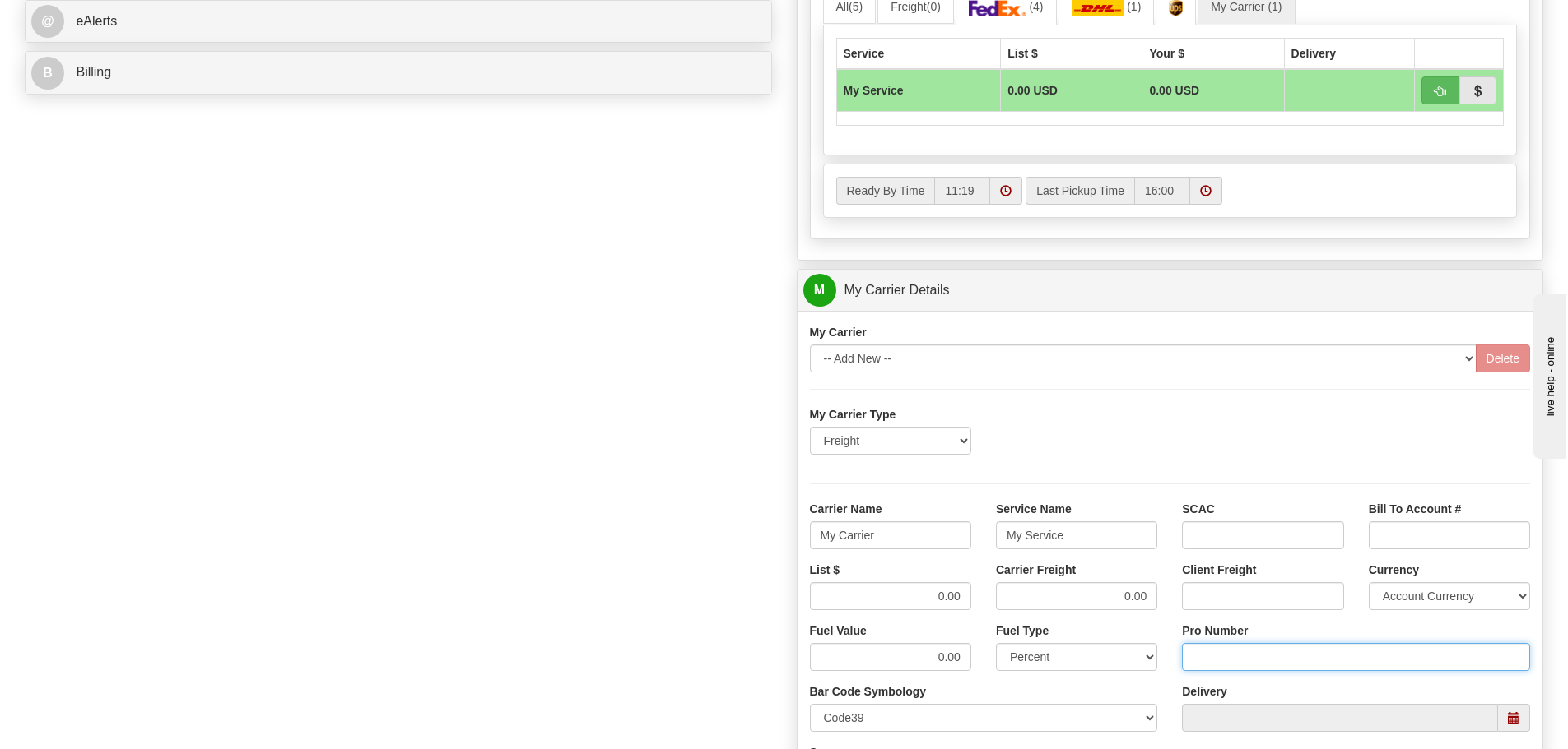
click at [1223, 654] on input "Pro Number" at bounding box center [1356, 657] width 348 height 28
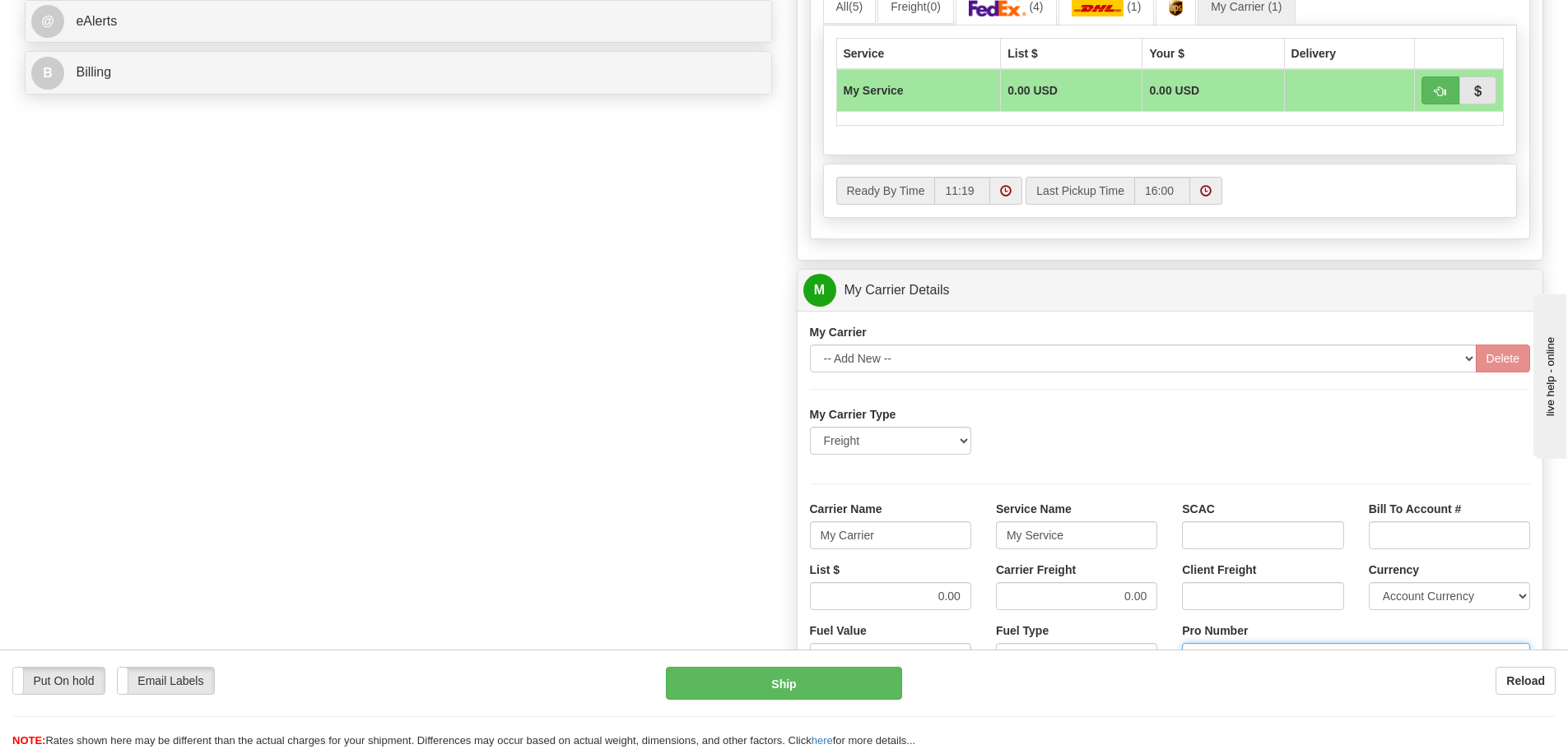
type input "106504069202"
click button "Delete" at bounding box center [0, 0] width 0 height 0
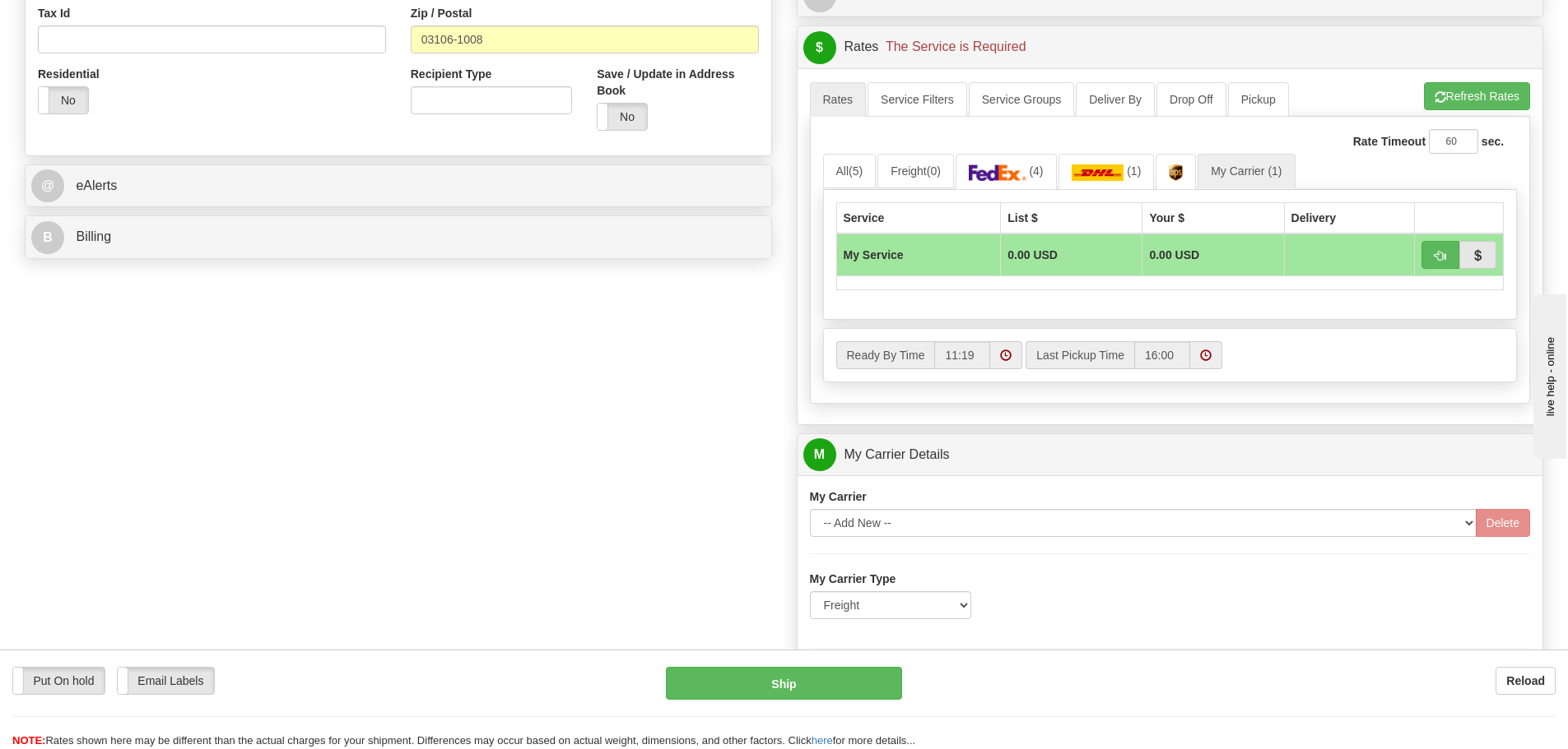
scroll to position [905, 0]
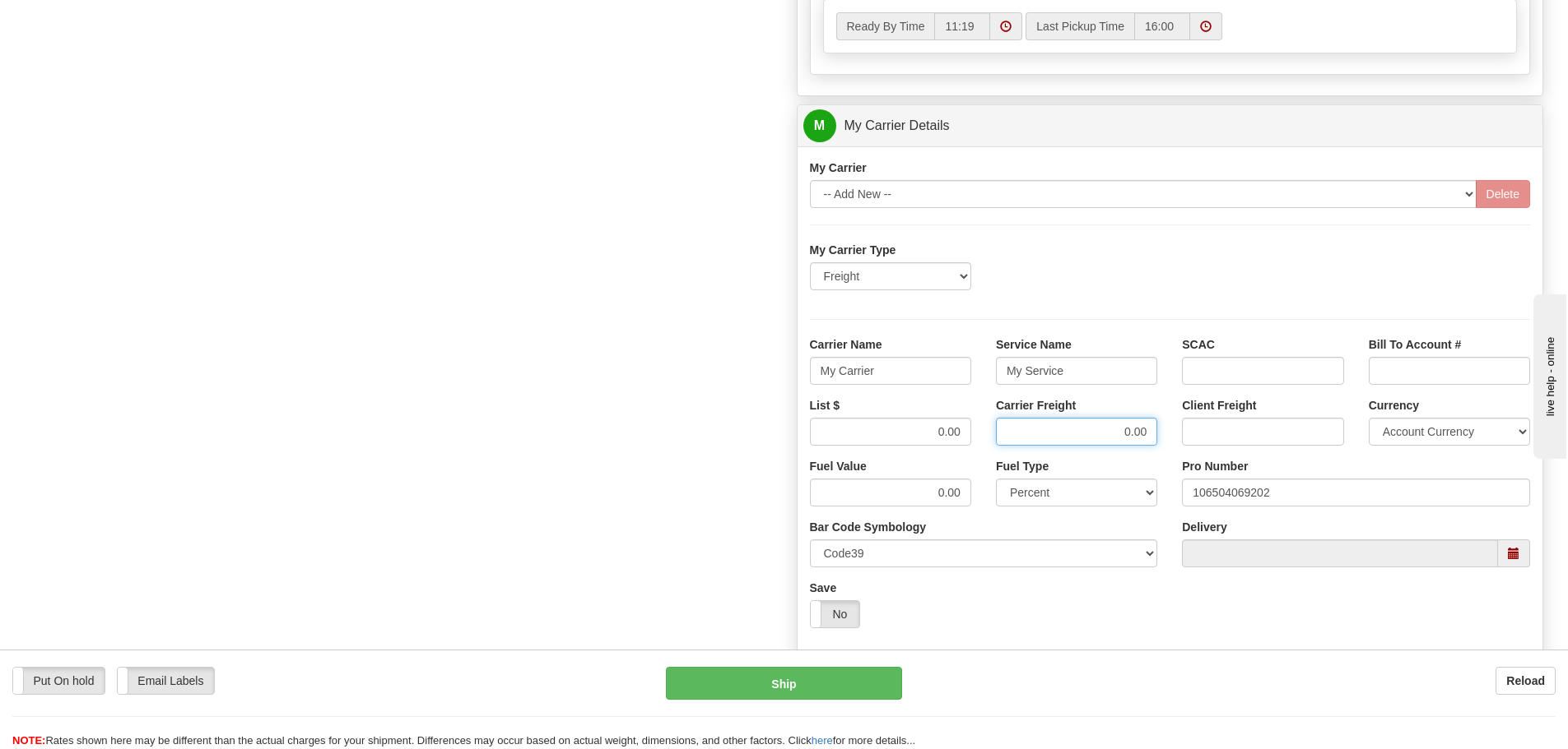
click at [1152, 436] on input "0.00" at bounding box center [1076, 432] width 161 height 28
type input "0"
type input "455.14"
click at [972, 431] on div "List $ 0.00" at bounding box center [890, 427] width 186 height 61
click at [959, 432] on input "0.00" at bounding box center [890, 432] width 161 height 28
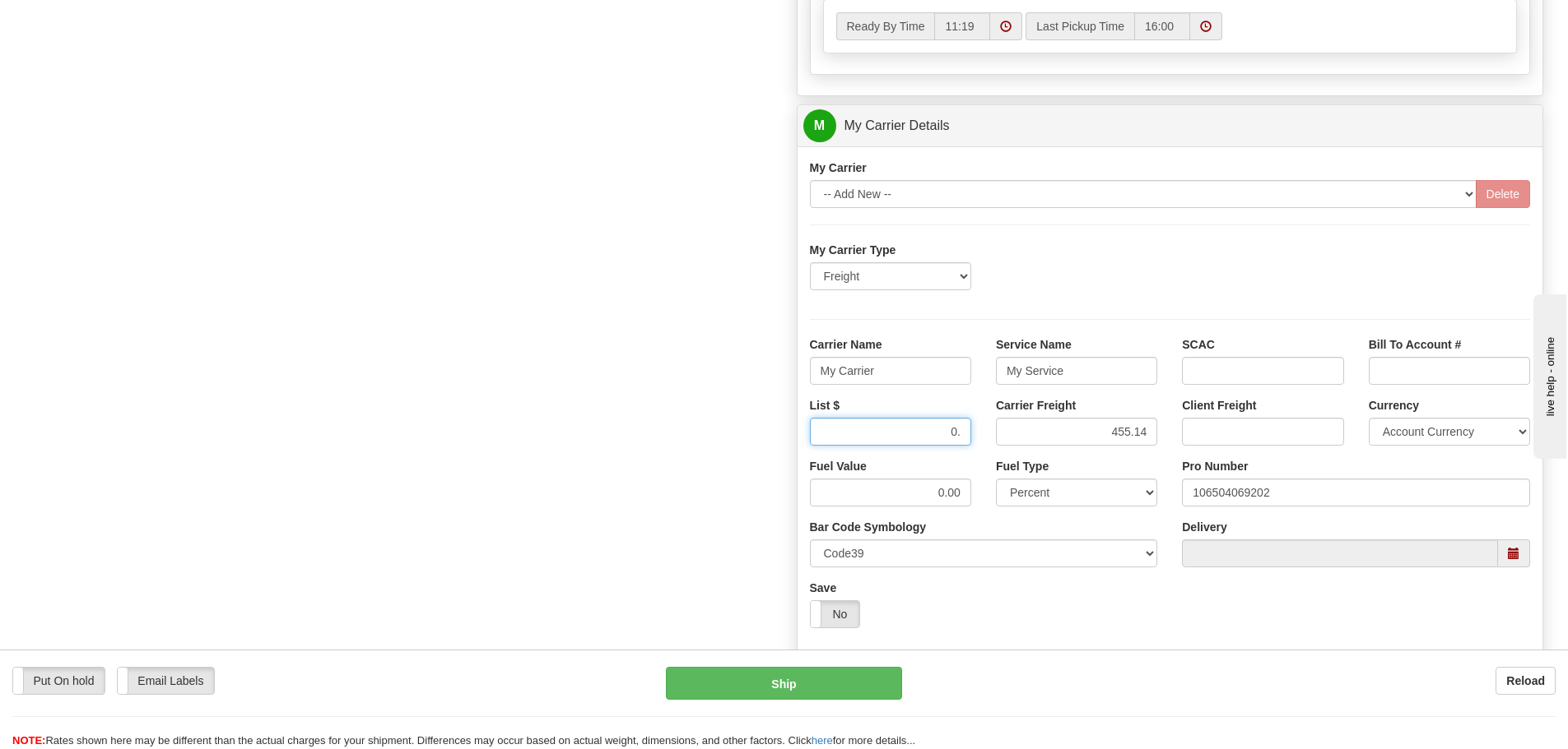
type input "0"
type input "455.14"
click at [902, 381] on input "My Carrier" at bounding box center [890, 371] width 161 height 28
type input "M"
type input "[PERSON_NAME]"
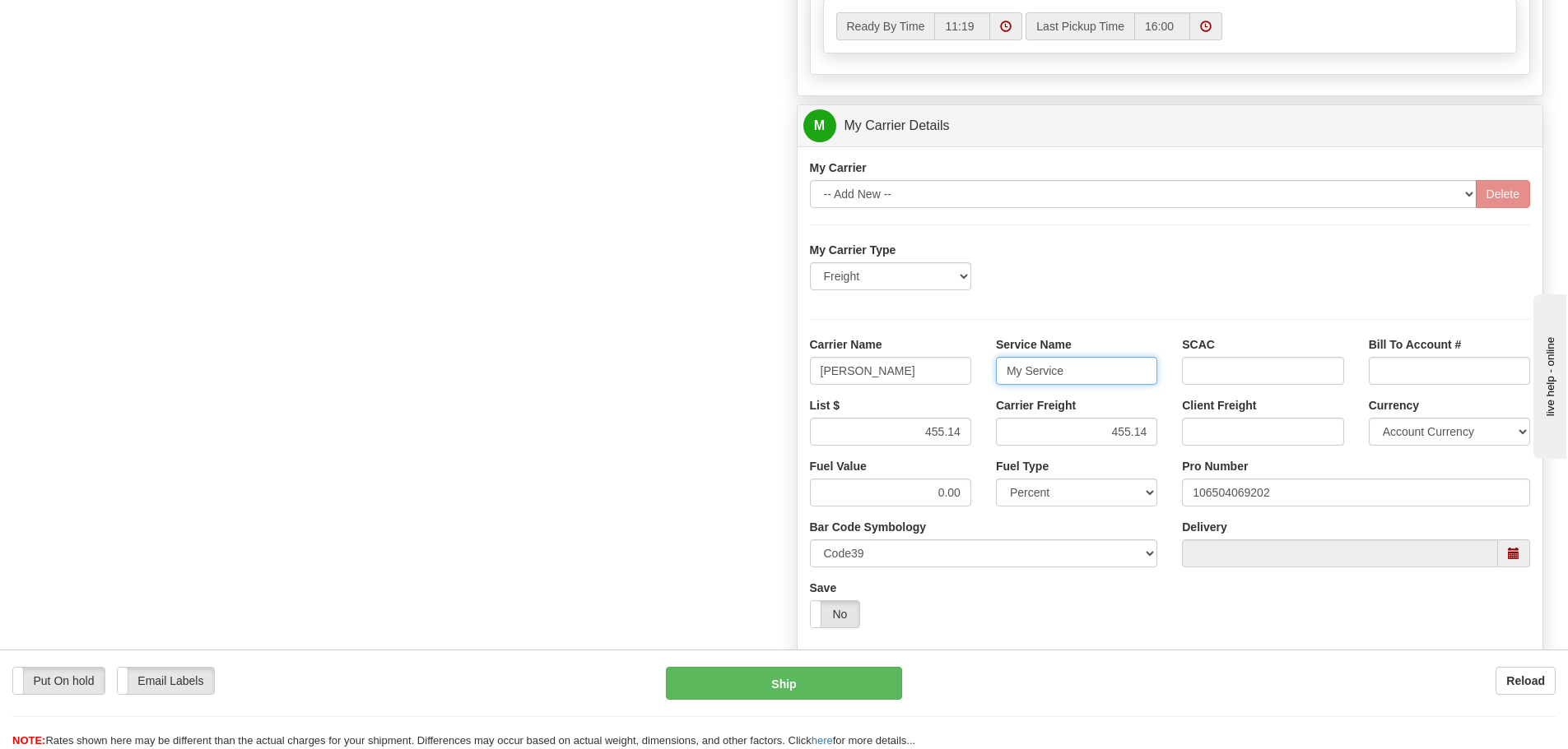
click at [1083, 377] on input "My Service" at bounding box center [1076, 371] width 161 height 28
type input "M"
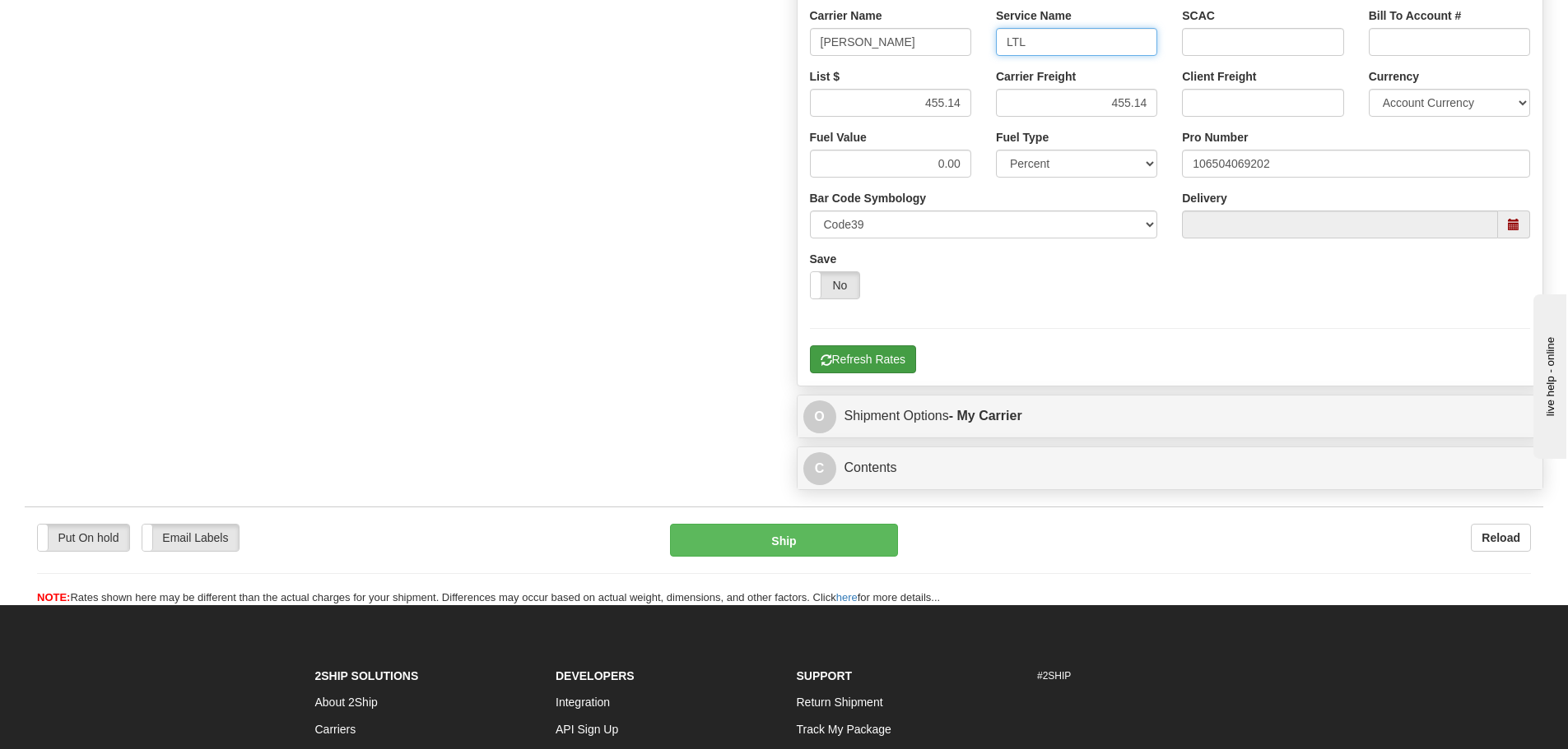
type input "LTL"
click at [871, 363] on button "Refresh Rates" at bounding box center [863, 359] width 106 height 28
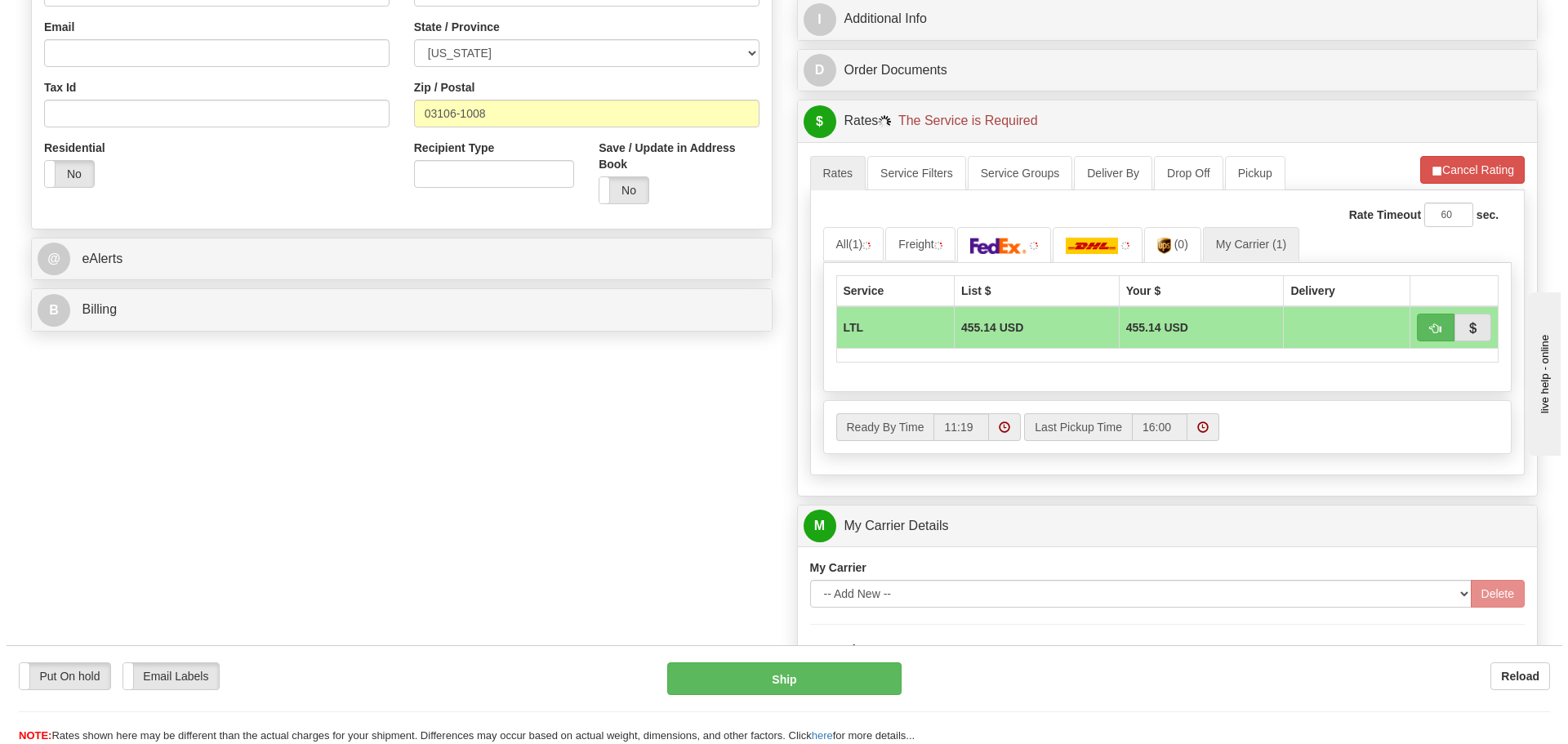
scroll to position [491, 0]
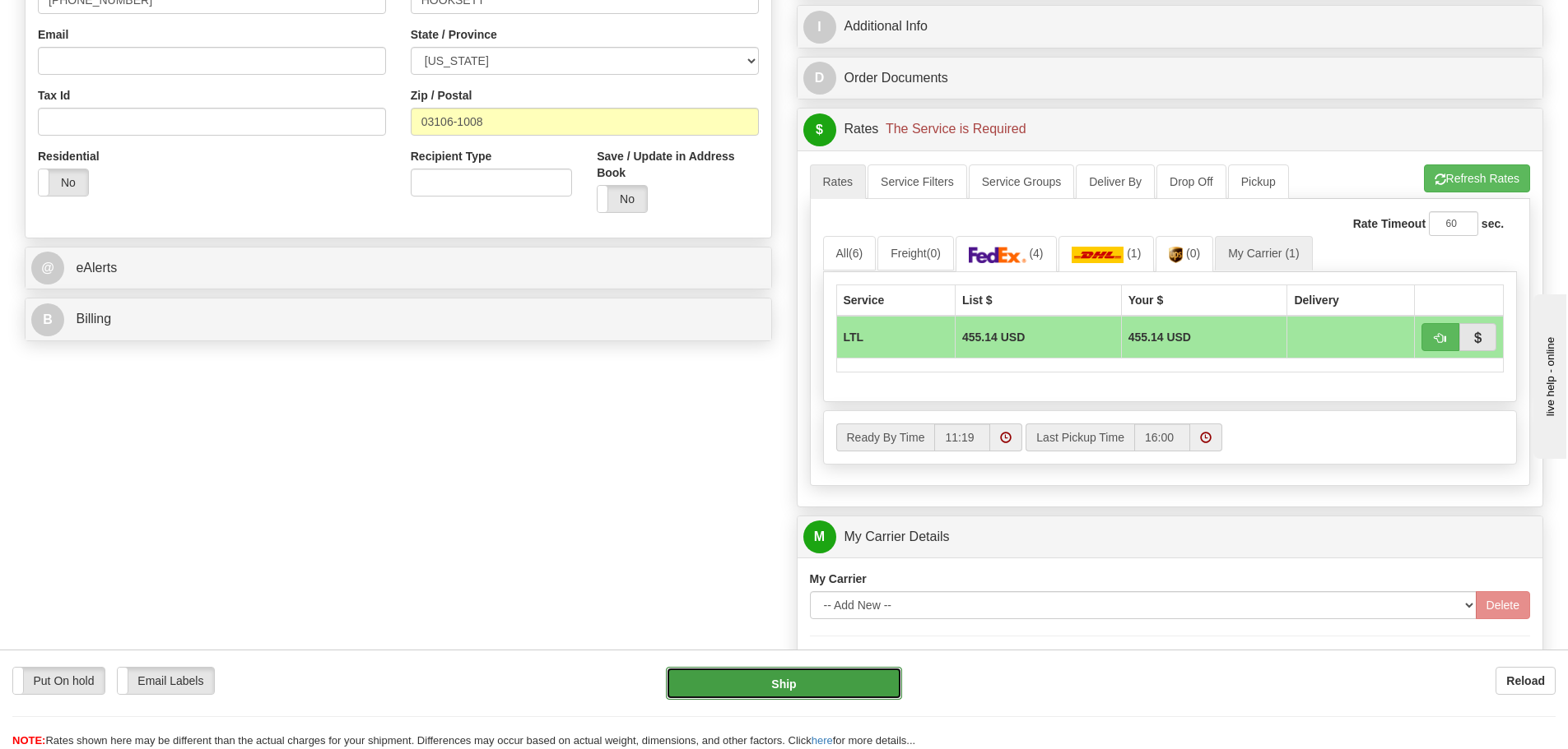
click at [794, 679] on button "Ship" at bounding box center [783, 683] width 236 height 33
type input "00"
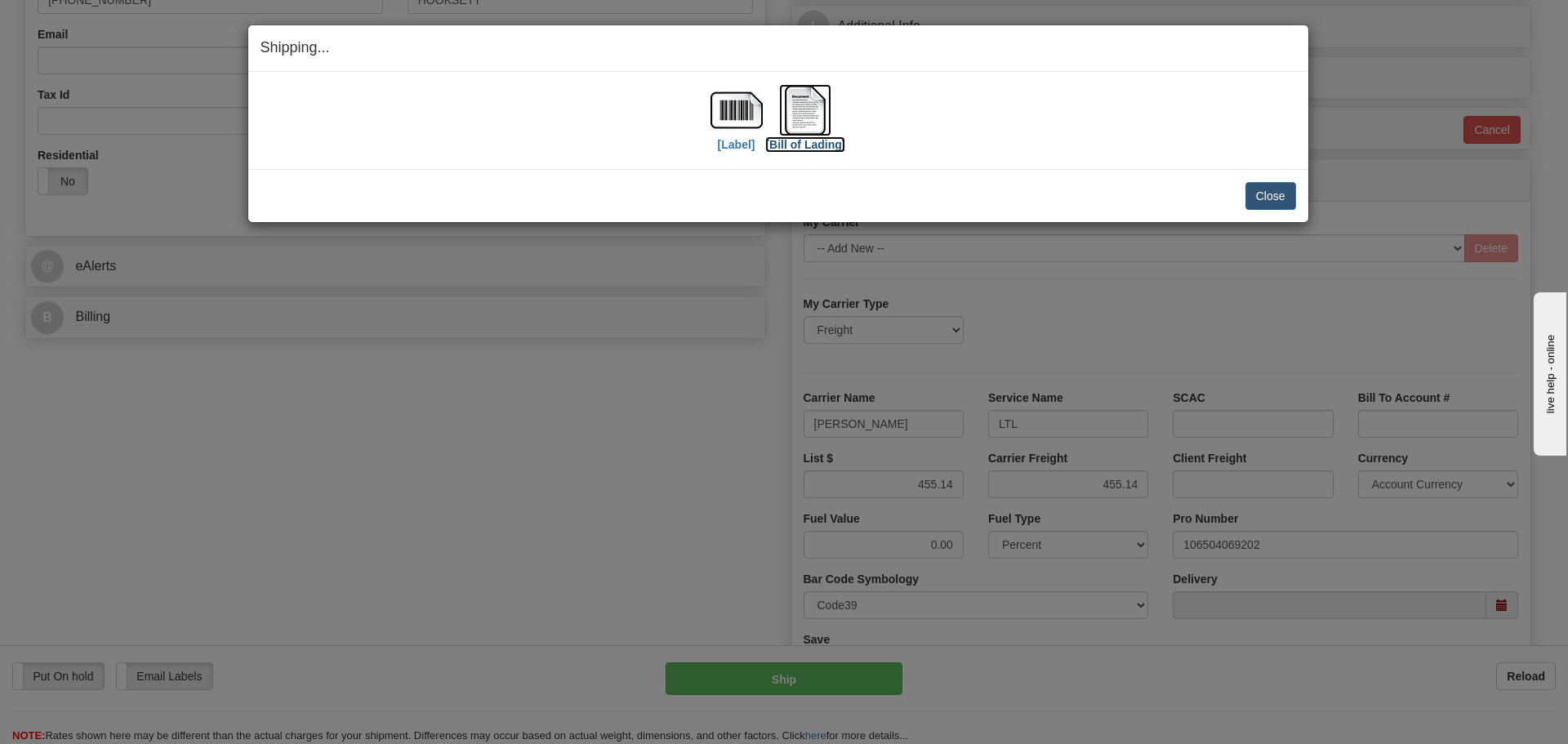
click at [809, 118] on img at bounding box center [805, 110] width 52 height 52
click at [1274, 195] on button "Close" at bounding box center [1270, 196] width 51 height 27
